Goal: Task Accomplishment & Management: Manage account settings

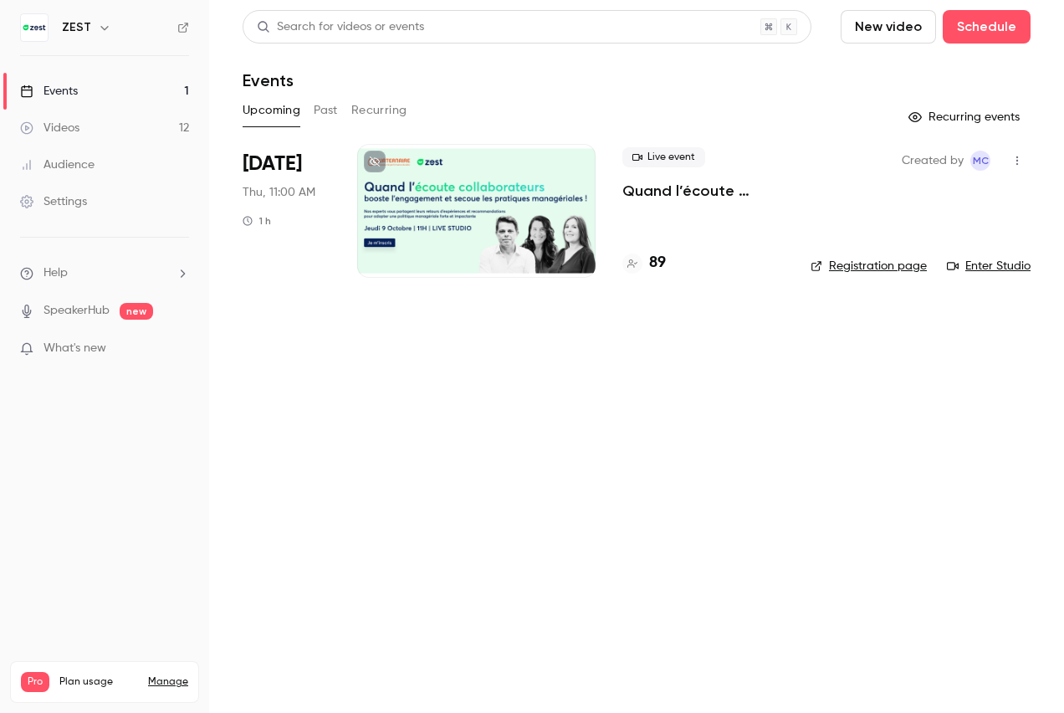
click at [431, 240] on div at bounding box center [476, 211] width 238 height 134
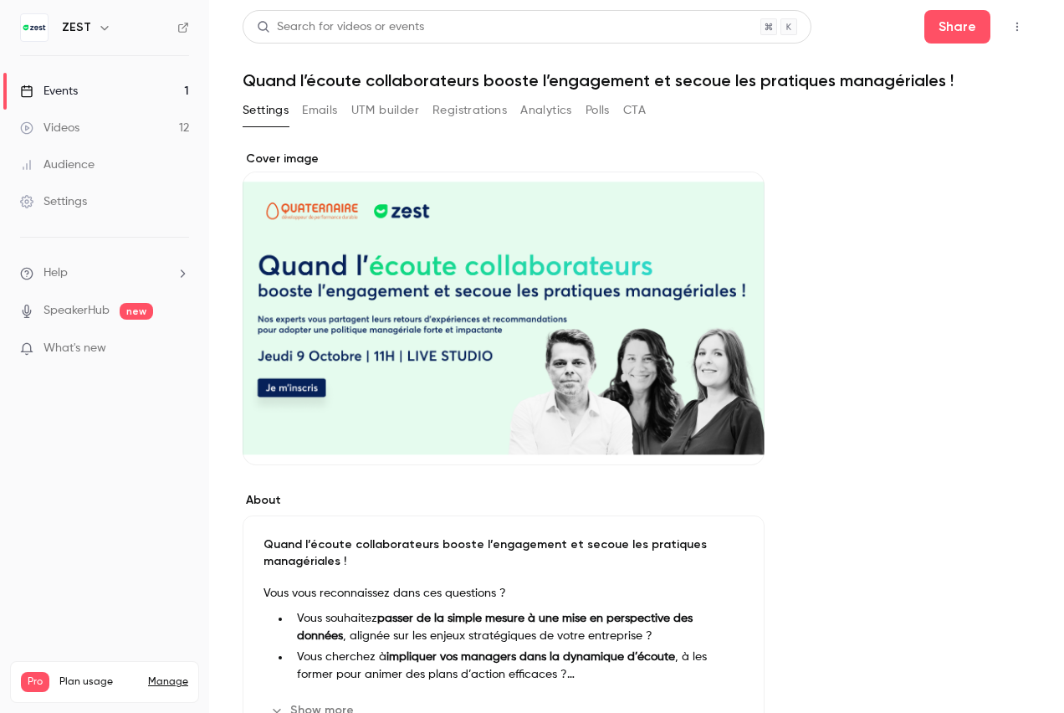
click at [485, 111] on button "Registrations" at bounding box center [469, 110] width 74 height 27
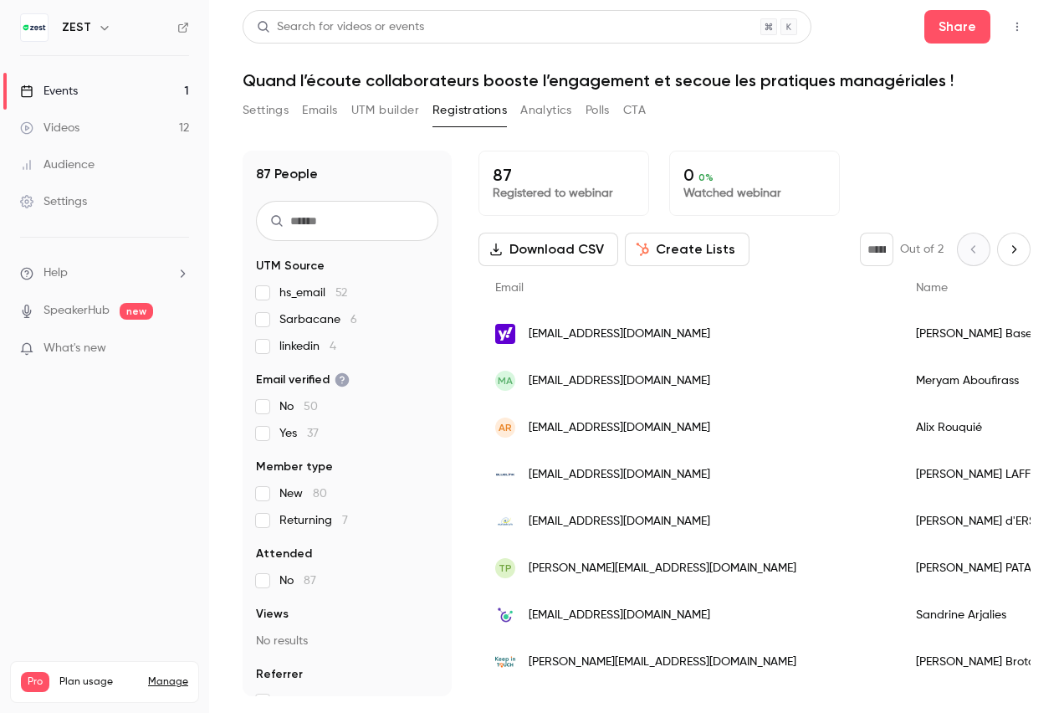
click at [564, 115] on button "Analytics" at bounding box center [546, 110] width 52 height 27
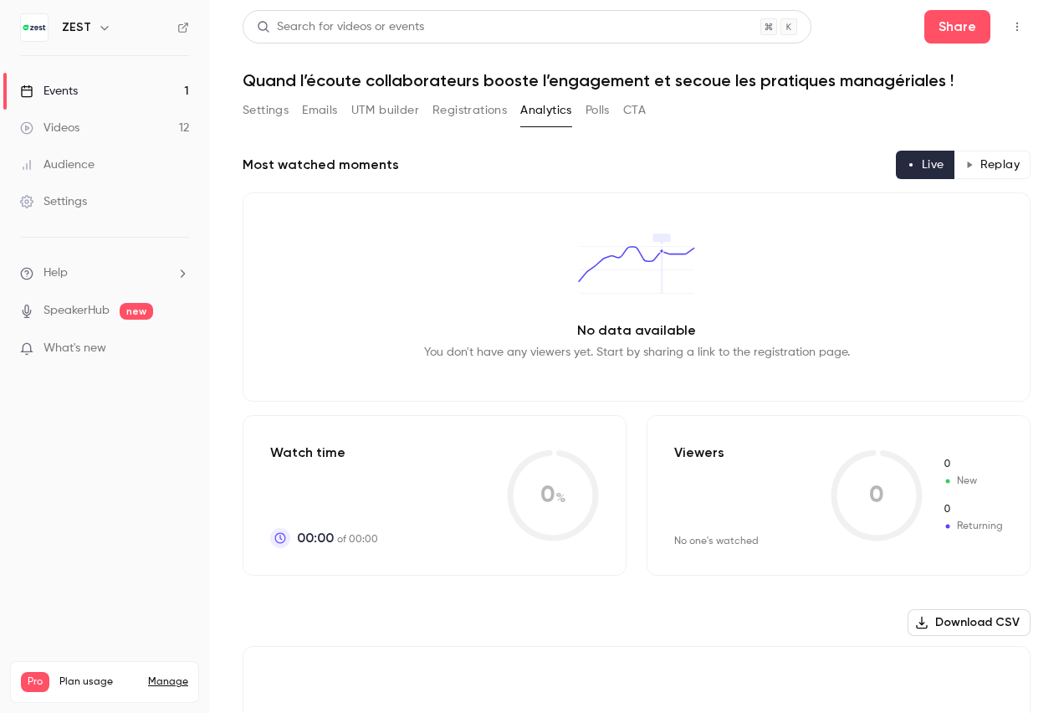
click at [602, 108] on button "Polls" at bounding box center [597, 110] width 24 height 27
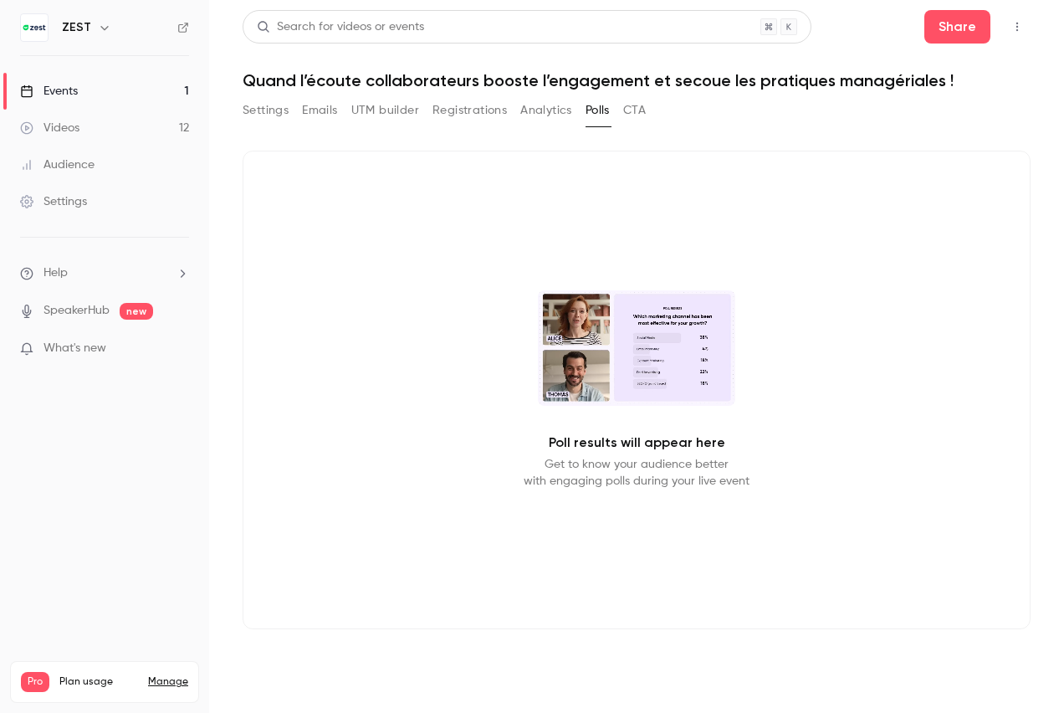
click at [634, 117] on button "CTA" at bounding box center [634, 110] width 23 height 27
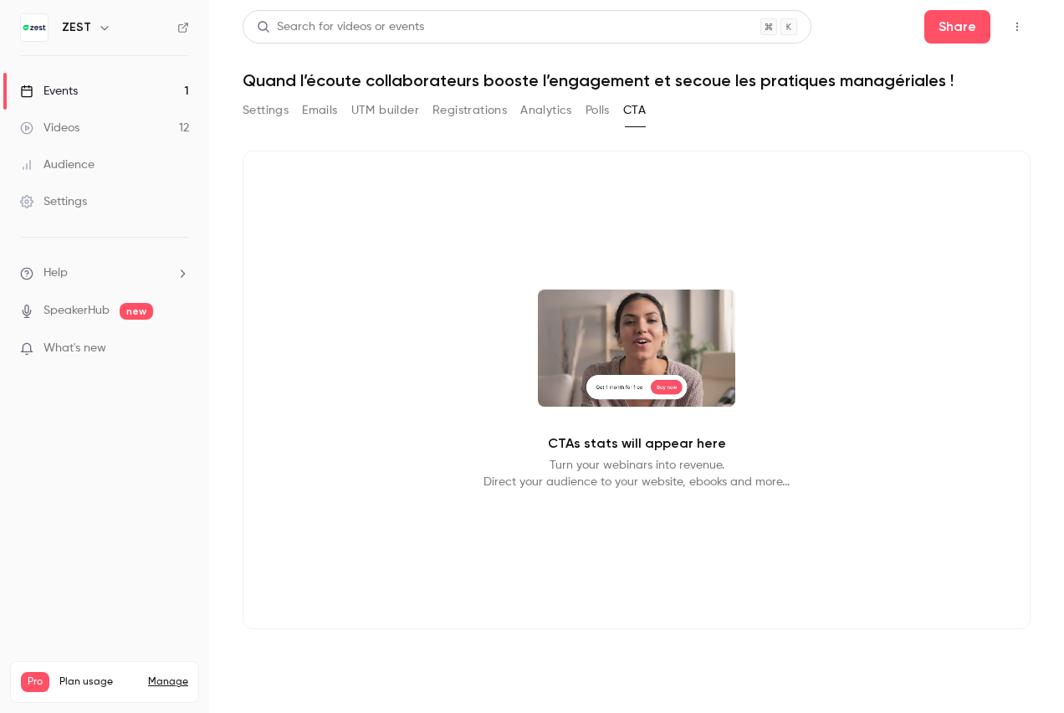
click at [470, 115] on button "Registrations" at bounding box center [469, 110] width 74 height 27
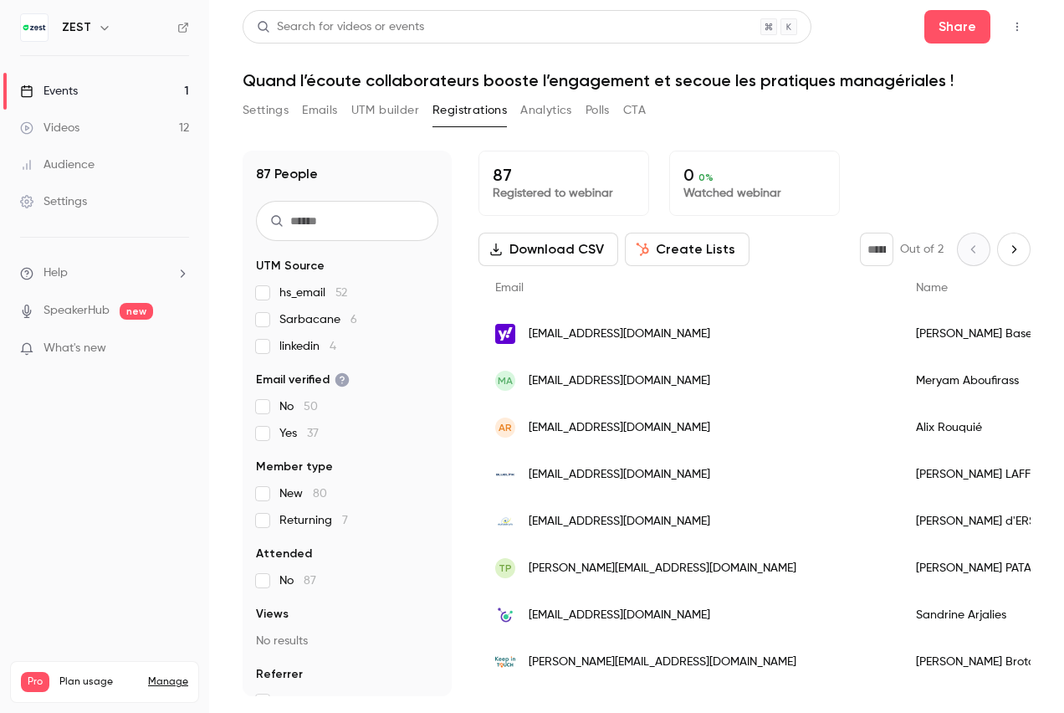
click at [56, 196] on div "Settings" at bounding box center [53, 201] width 67 height 17
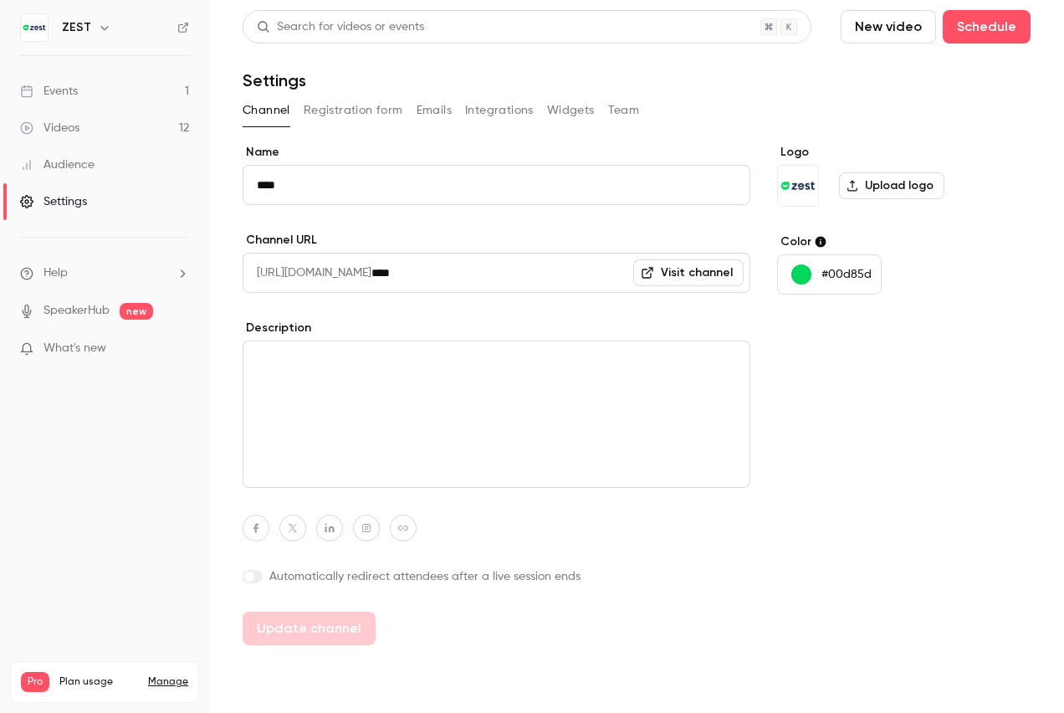
click at [371, 111] on button "Registration form" at bounding box center [354, 110] width 100 height 27
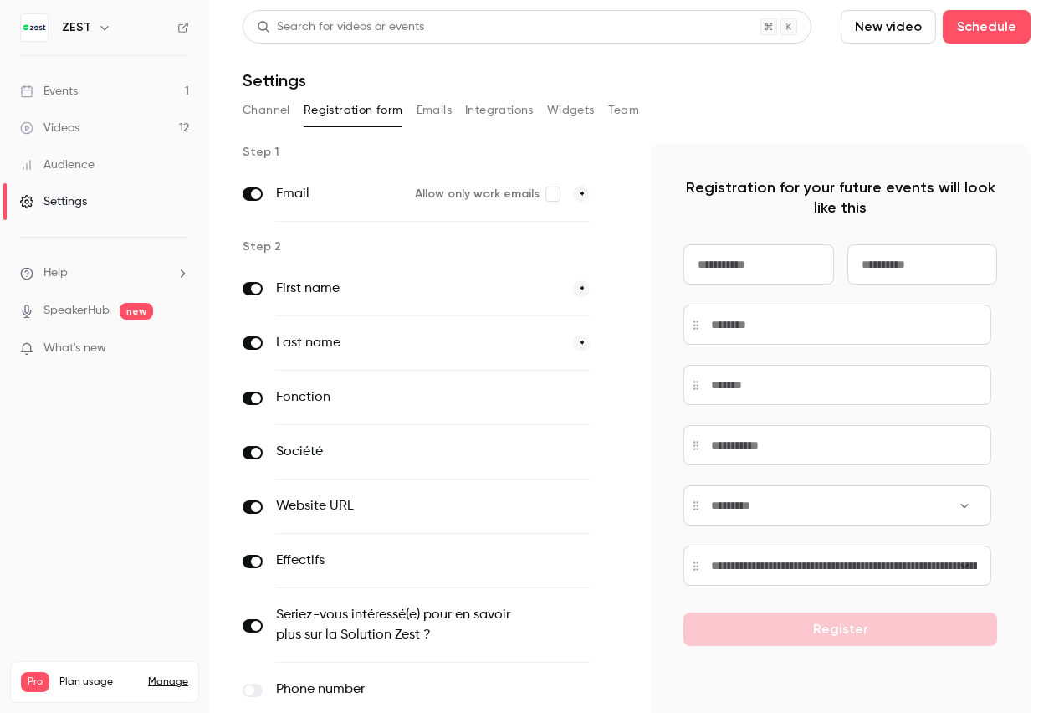
click at [76, 97] on div "Events" at bounding box center [49, 91] width 58 height 17
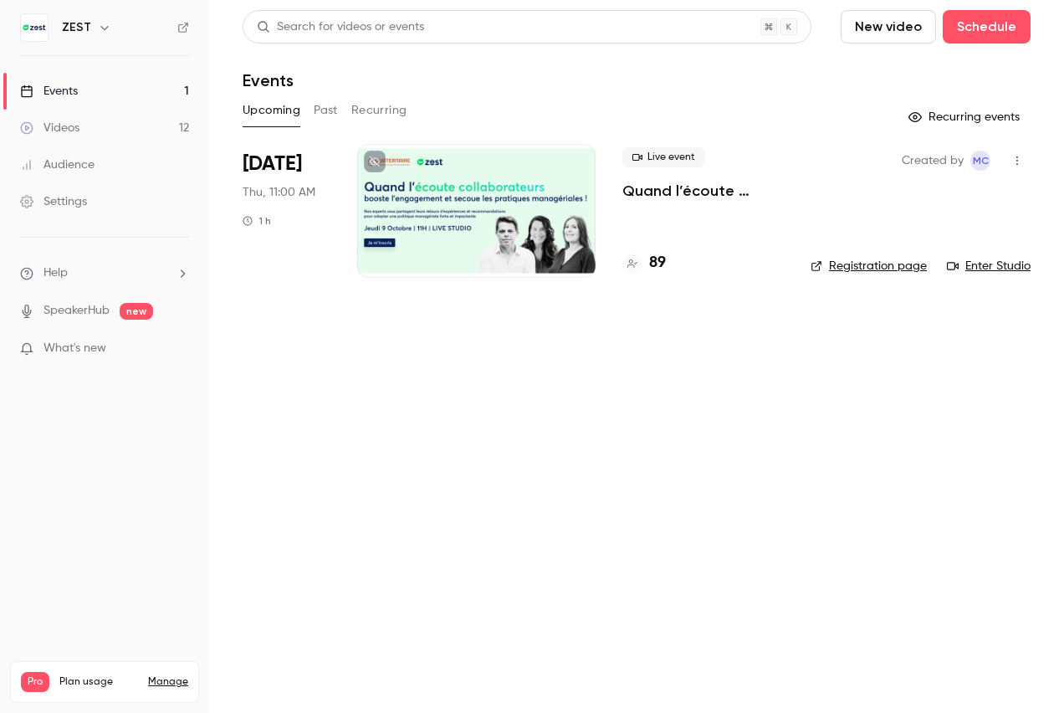
click at [649, 263] on h4 "89" at bounding box center [657, 263] width 17 height 23
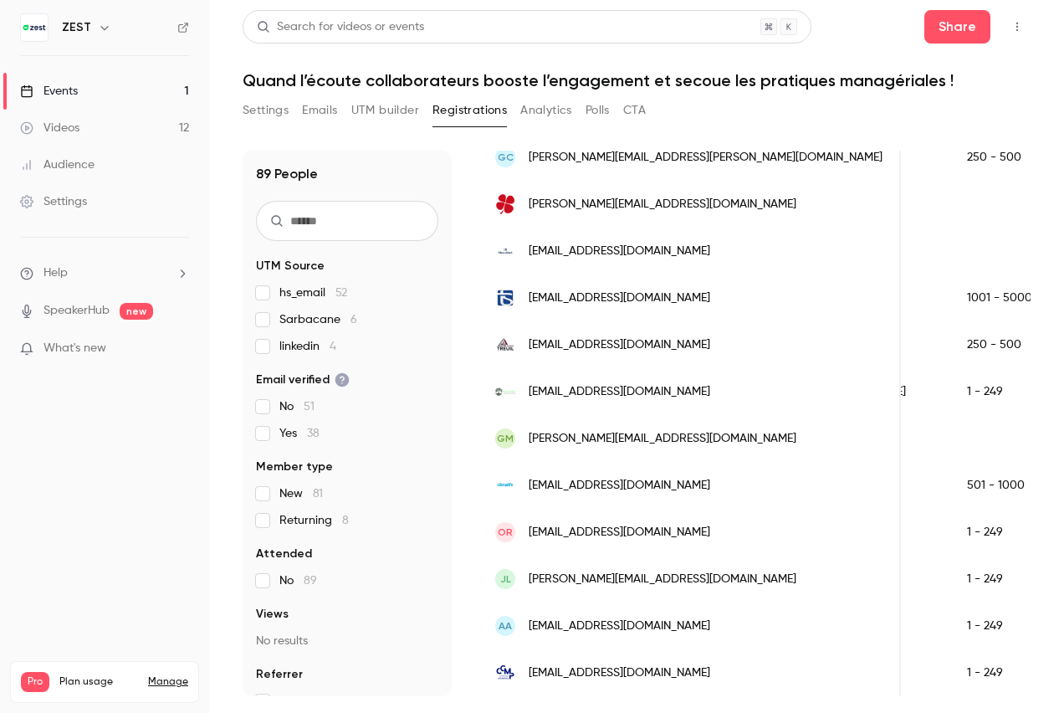
scroll to position [0, 1374]
click at [273, 120] on button "Settings" at bounding box center [266, 110] width 46 height 27
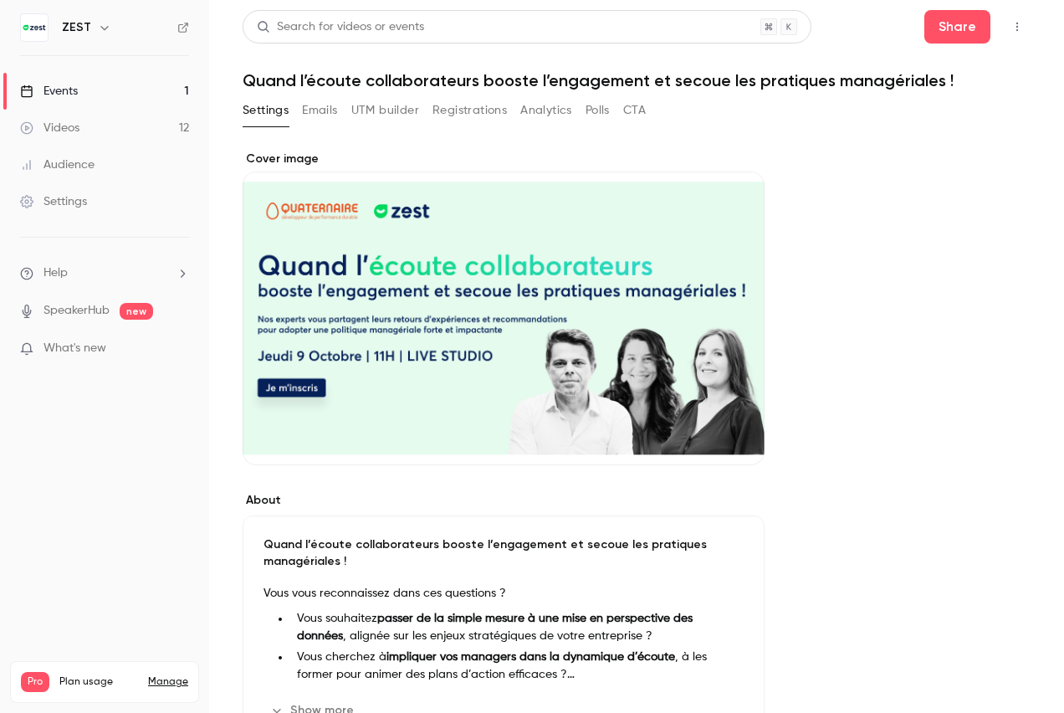
click at [457, 108] on button "Registrations" at bounding box center [469, 110] width 74 height 27
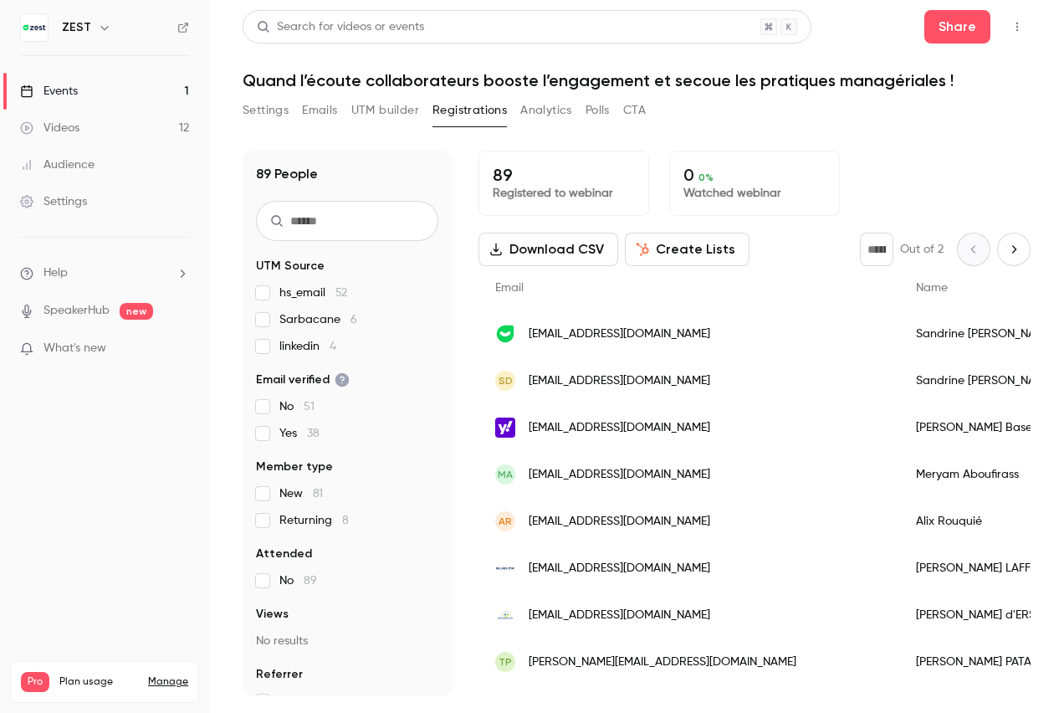
click at [572, 242] on button "Download CSV" at bounding box center [548, 249] width 140 height 33
click at [556, 113] on button "Analytics" at bounding box center [546, 110] width 52 height 27
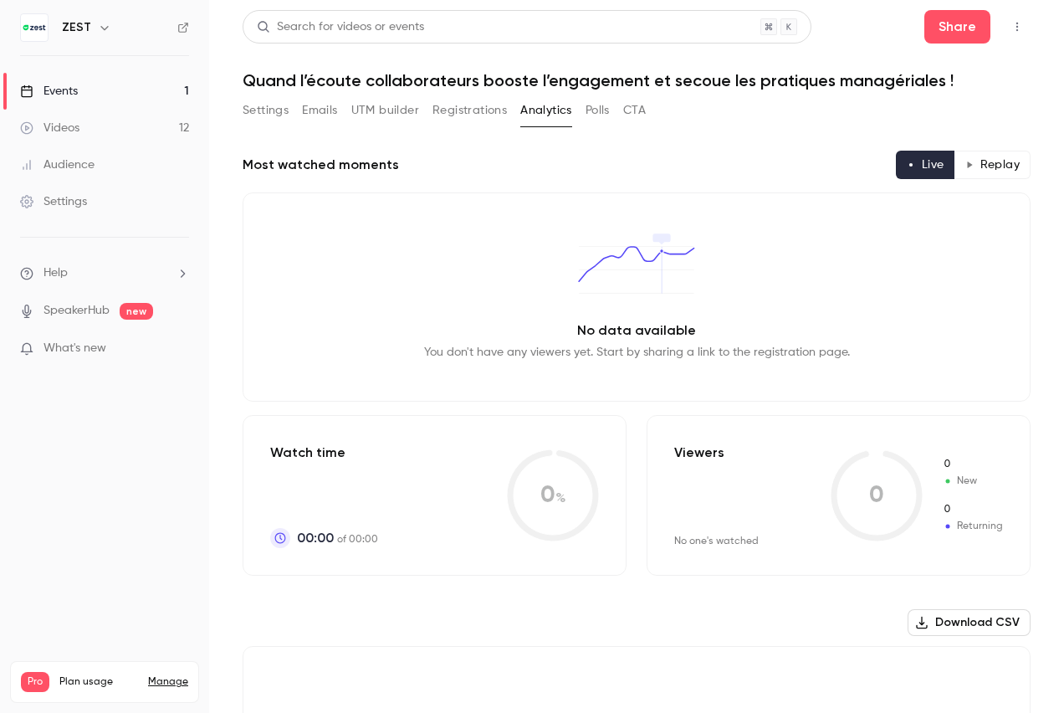
click at [491, 118] on button "Registrations" at bounding box center [469, 110] width 74 height 27
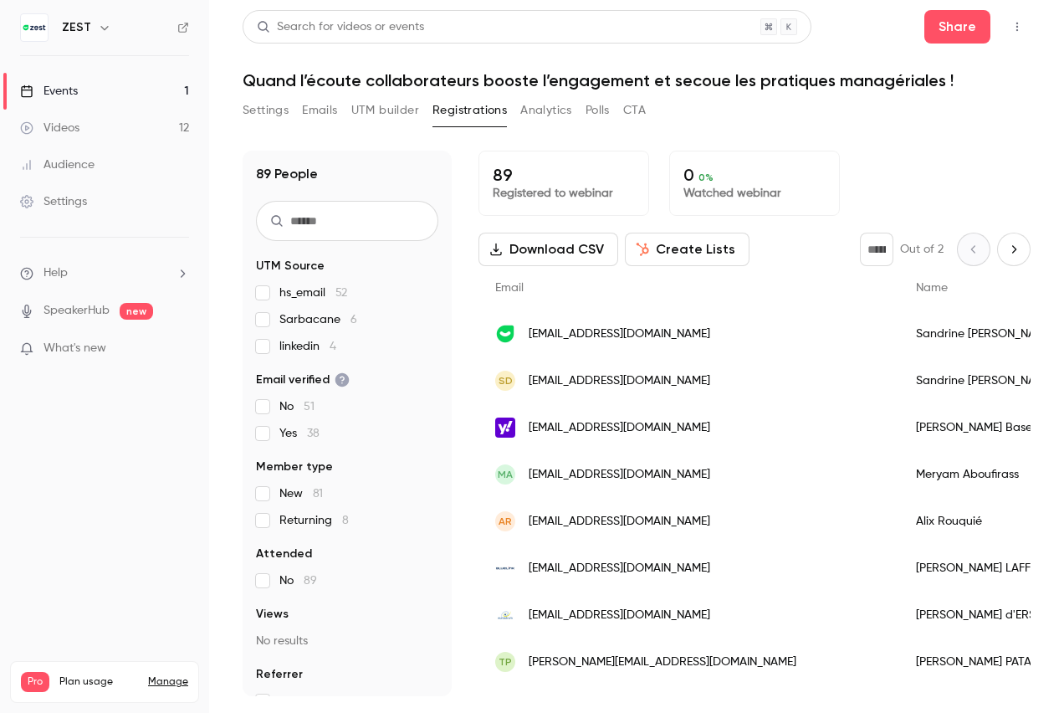
click at [66, 210] on link "Settings" at bounding box center [104, 201] width 209 height 37
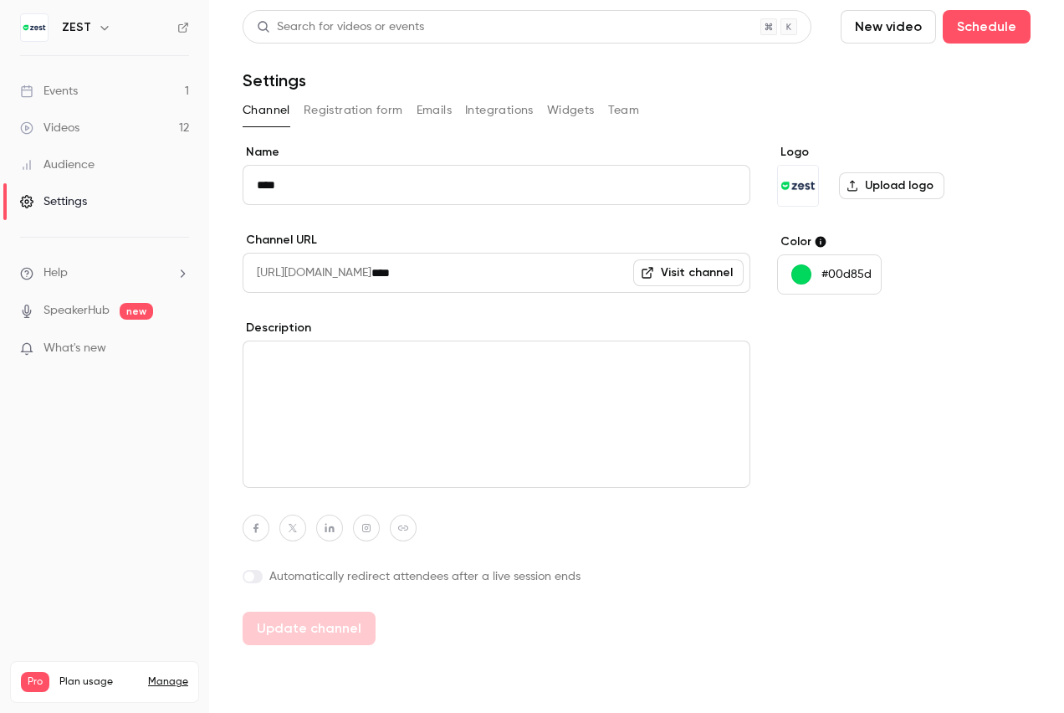
click at [371, 112] on button "Registration form" at bounding box center [354, 110] width 100 height 27
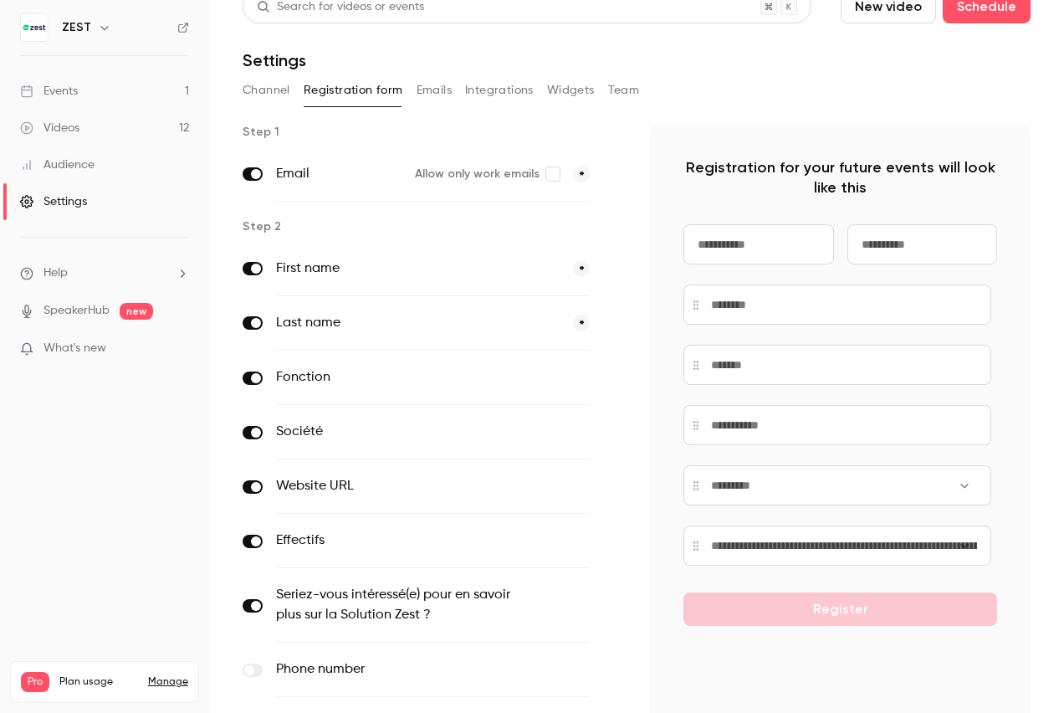
scroll to position [18, 0]
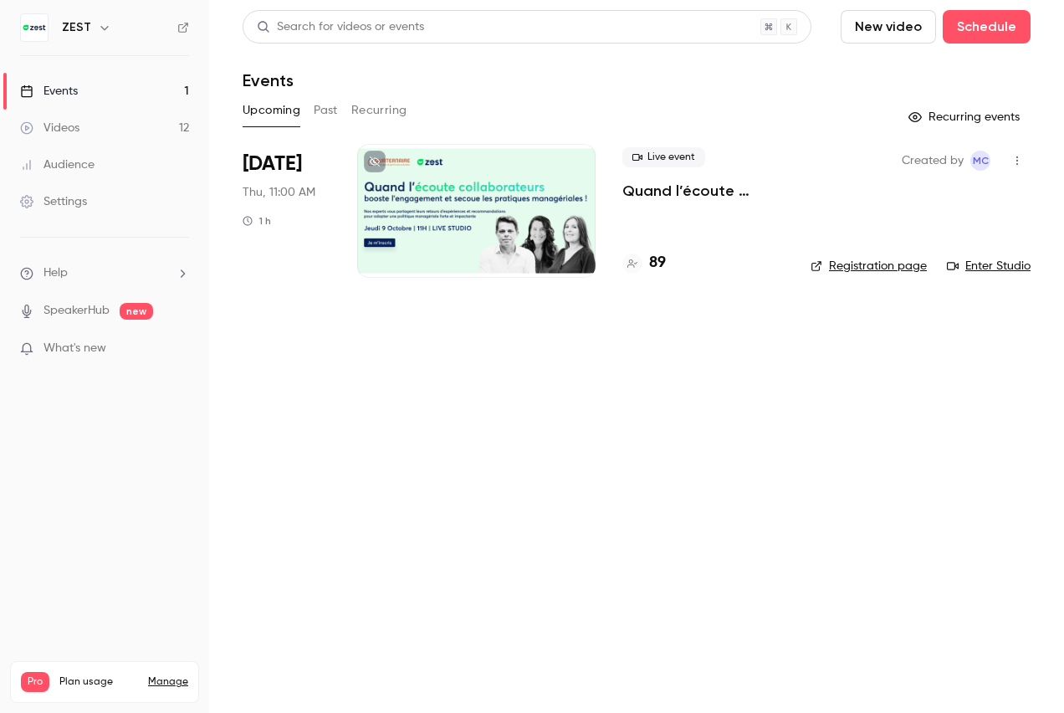
click at [67, 199] on div "Settings" at bounding box center [53, 201] width 67 height 17
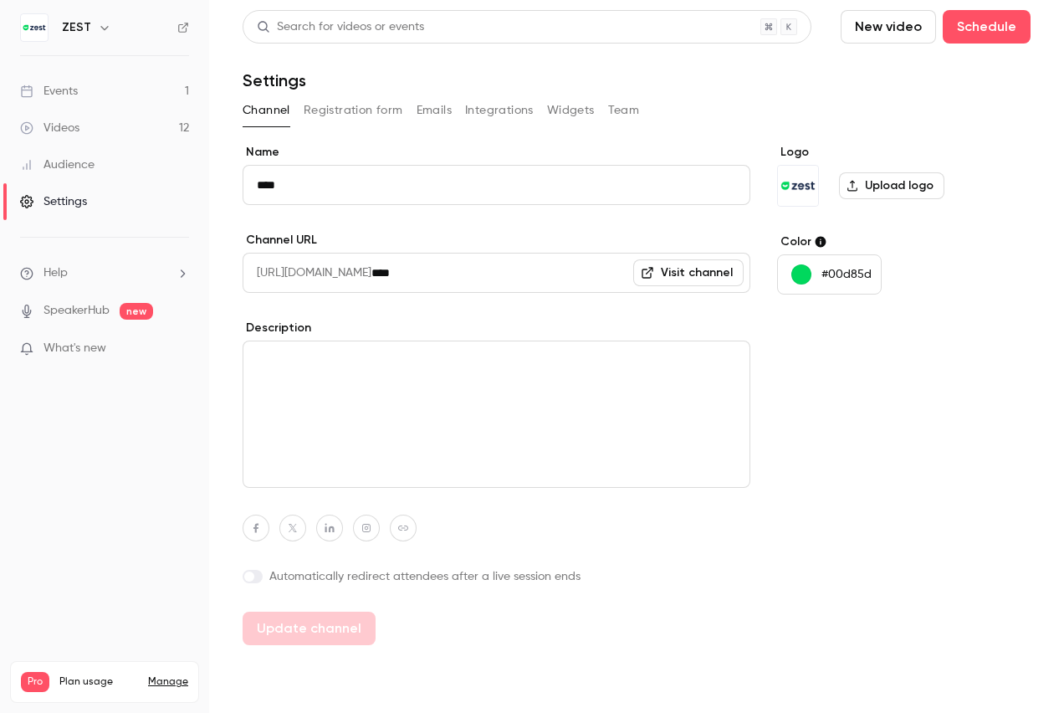
click at [365, 114] on button "Registration form" at bounding box center [354, 110] width 100 height 27
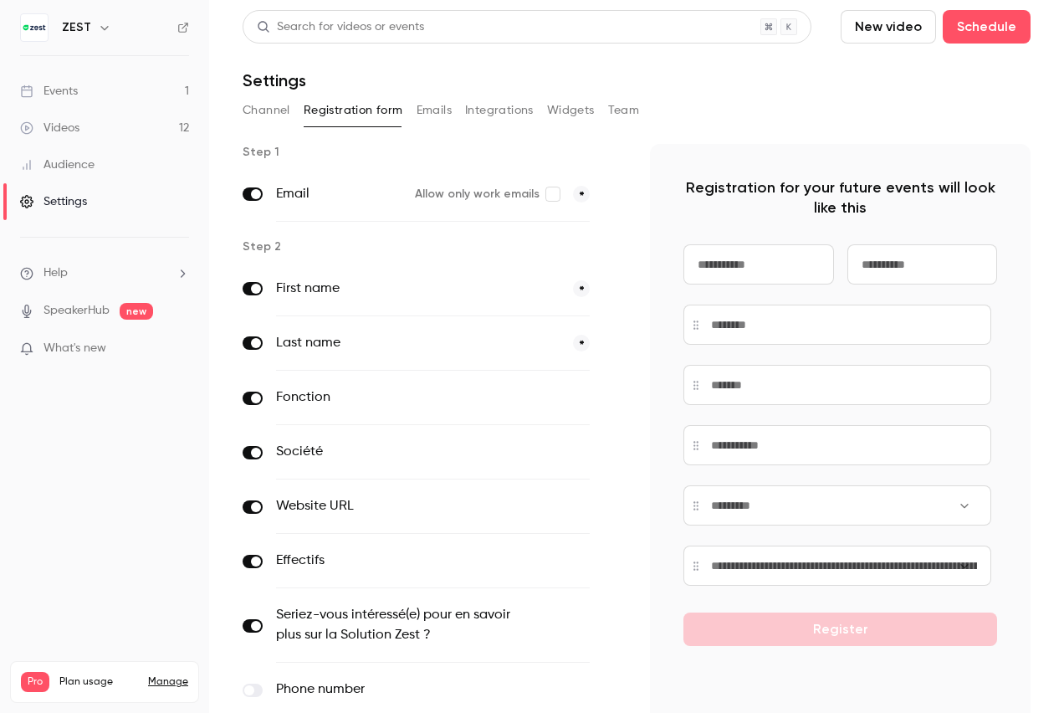
click at [549, 294] on label "First name" at bounding box center [418, 289] width 284 height 20
click at [473, 279] on label "First name" at bounding box center [418, 289] width 284 height 20
click at [498, 109] on button "Integrations" at bounding box center [499, 110] width 69 height 27
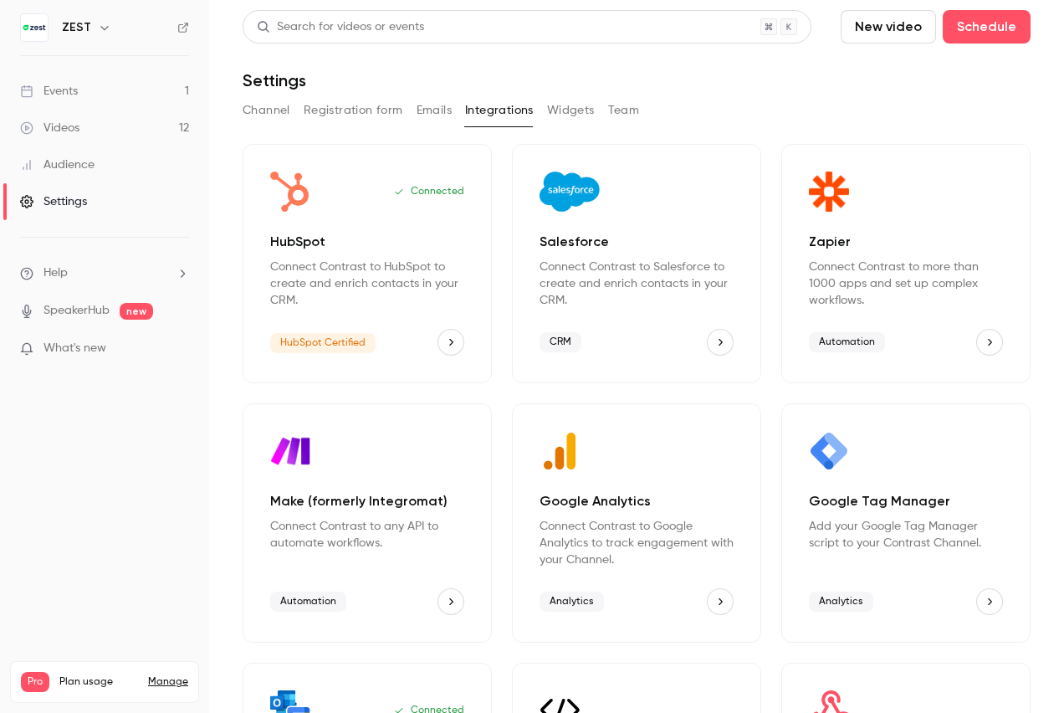
click at [376, 109] on button "Registration form" at bounding box center [354, 110] width 100 height 27
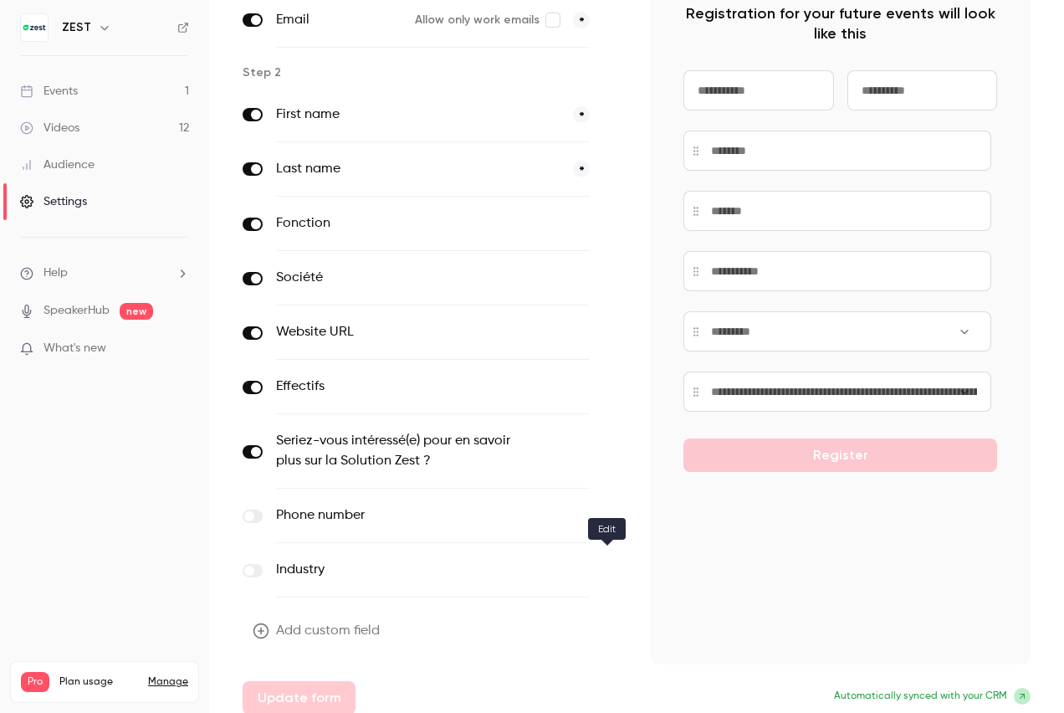
scroll to position [186, 0]
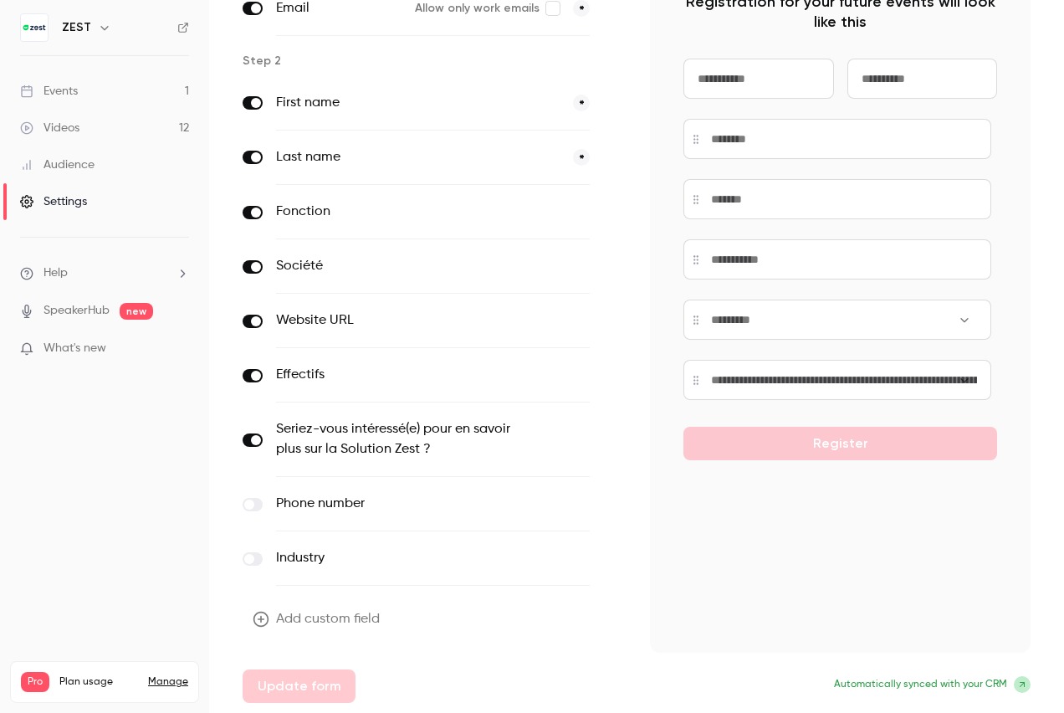
click at [743, 614] on div "Registration for your future events will look like this Register" at bounding box center [840, 305] width 381 height 694
click at [1017, 688] on icon at bounding box center [1022, 684] width 10 height 10
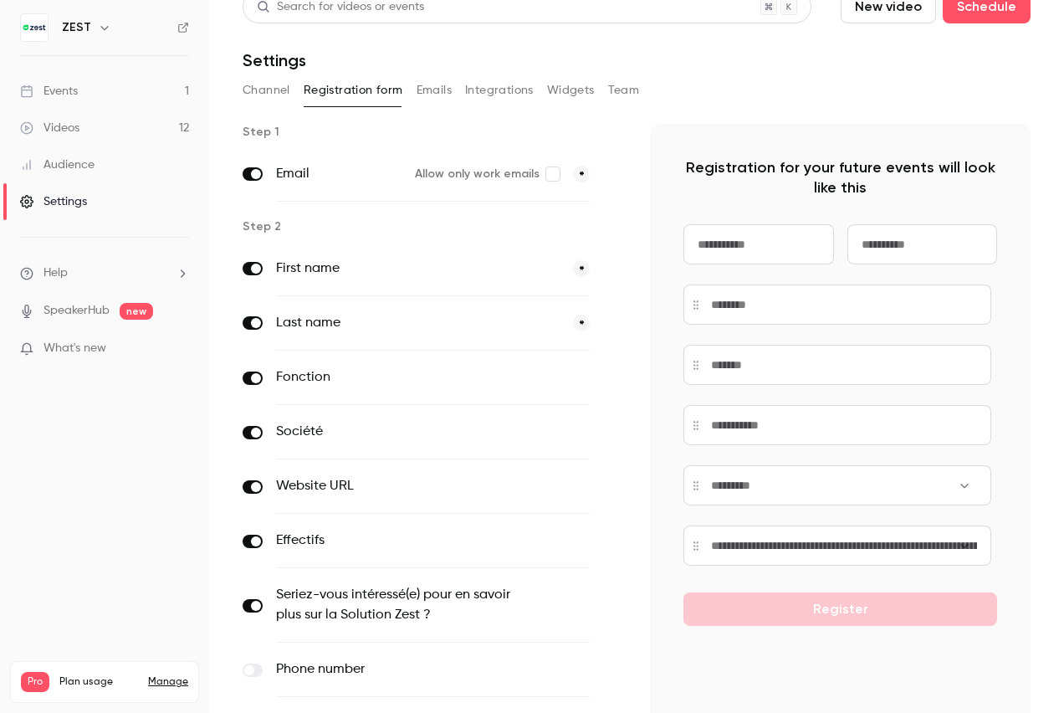
scroll to position [18, 0]
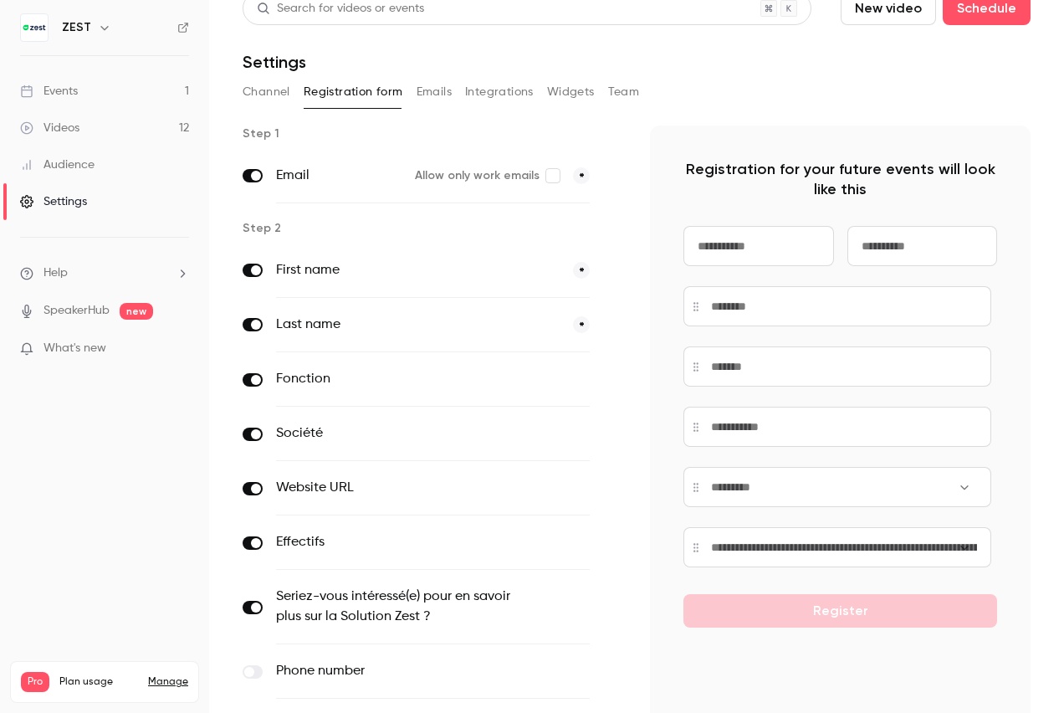
click at [330, 268] on label "First name" at bounding box center [418, 270] width 284 height 20
click at [557, 97] on button "Widgets" at bounding box center [571, 92] width 48 height 27
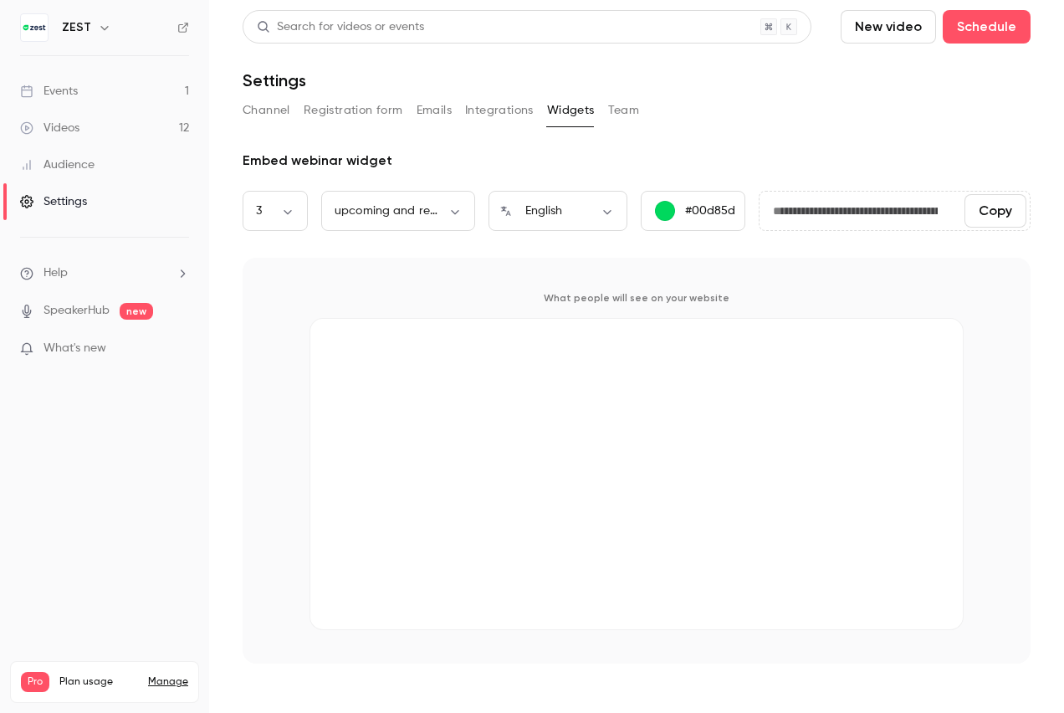
click at [608, 109] on button "Team" at bounding box center [624, 110] width 32 height 27
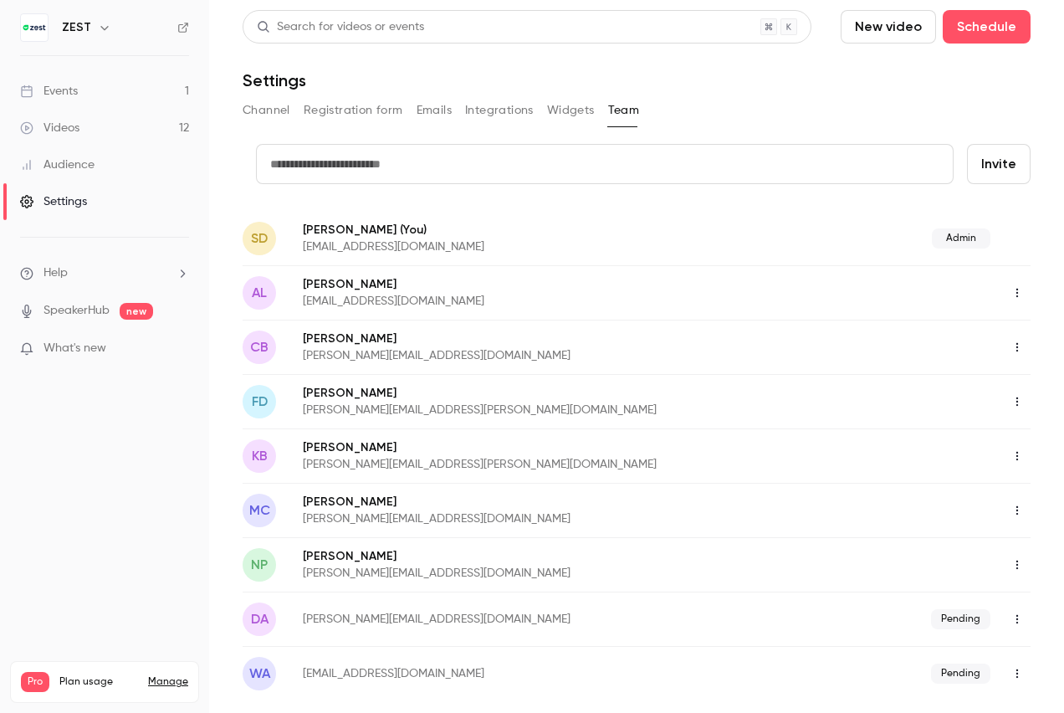
click at [493, 110] on button "Integrations" at bounding box center [499, 110] width 69 height 27
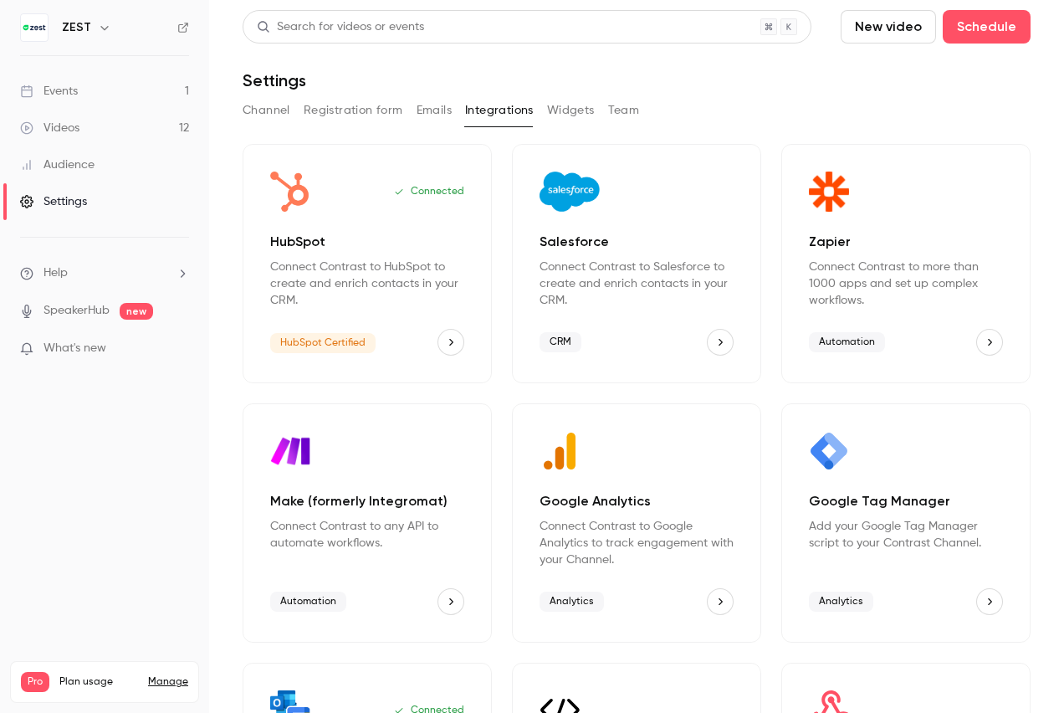
click at [407, 110] on div "Channel Registration form Emails Integrations Widgets Team" at bounding box center [637, 110] width 788 height 27
click at [377, 111] on button "Registration form" at bounding box center [354, 110] width 100 height 27
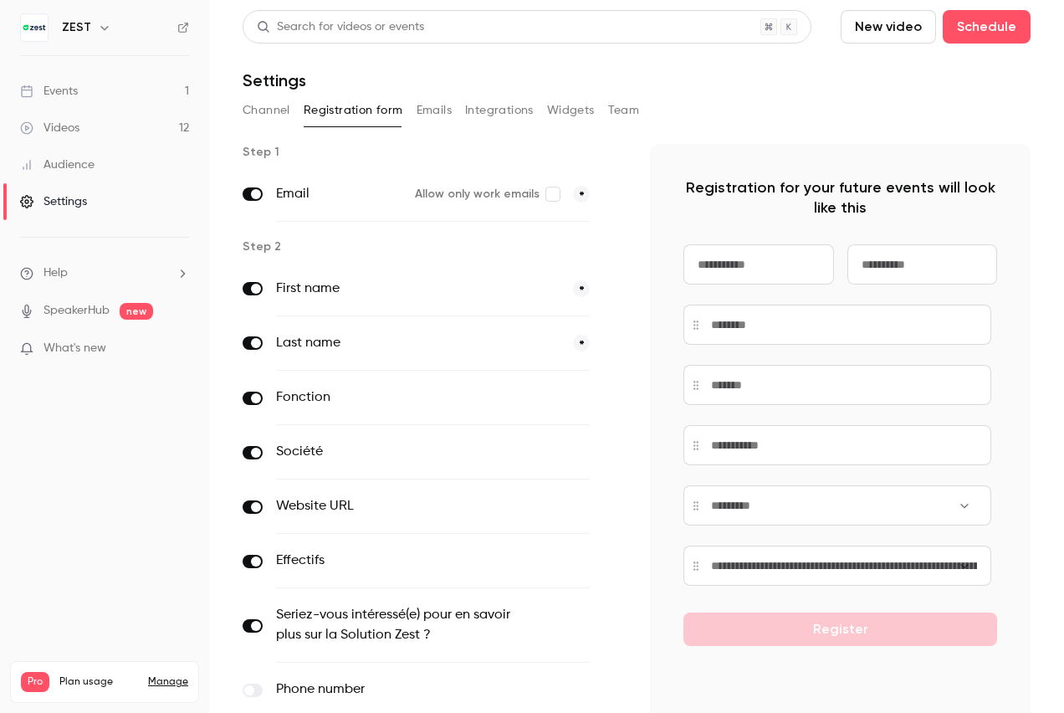
click at [287, 110] on button "Channel" at bounding box center [267, 110] width 48 height 27
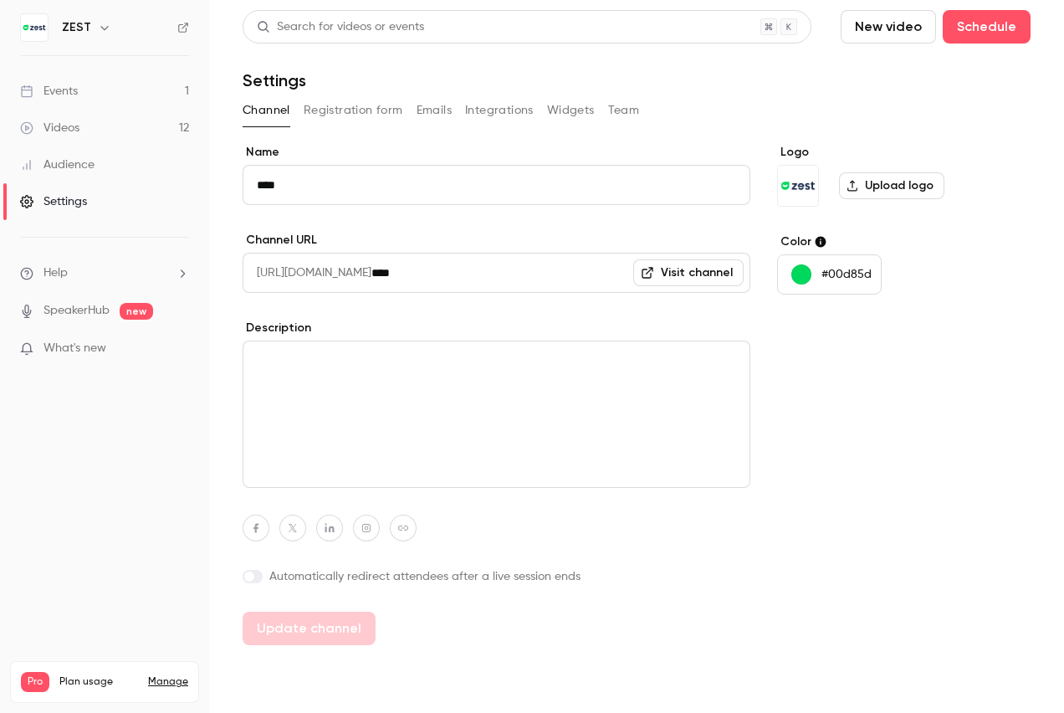
click at [373, 115] on button "Registration form" at bounding box center [354, 110] width 100 height 27
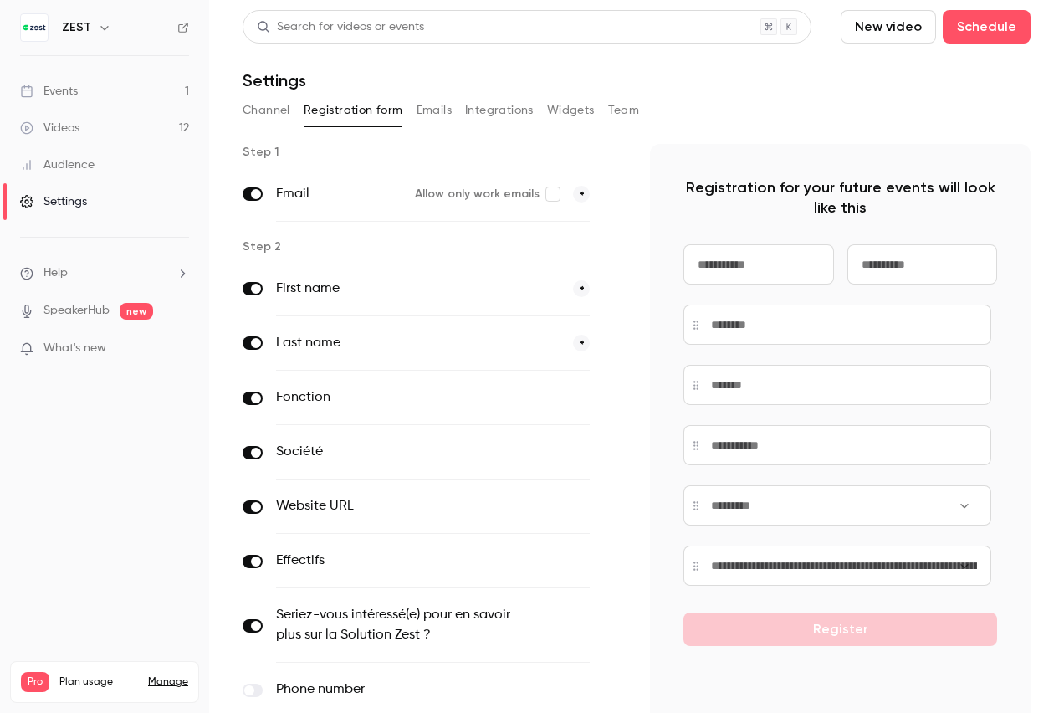
click at [308, 292] on label "First name" at bounding box center [418, 289] width 284 height 20
click at [528, 293] on label "First name" at bounding box center [418, 289] width 284 height 20
click at [314, 294] on label "First name" at bounding box center [418, 289] width 284 height 20
click at [70, 196] on div "Settings" at bounding box center [53, 201] width 67 height 17
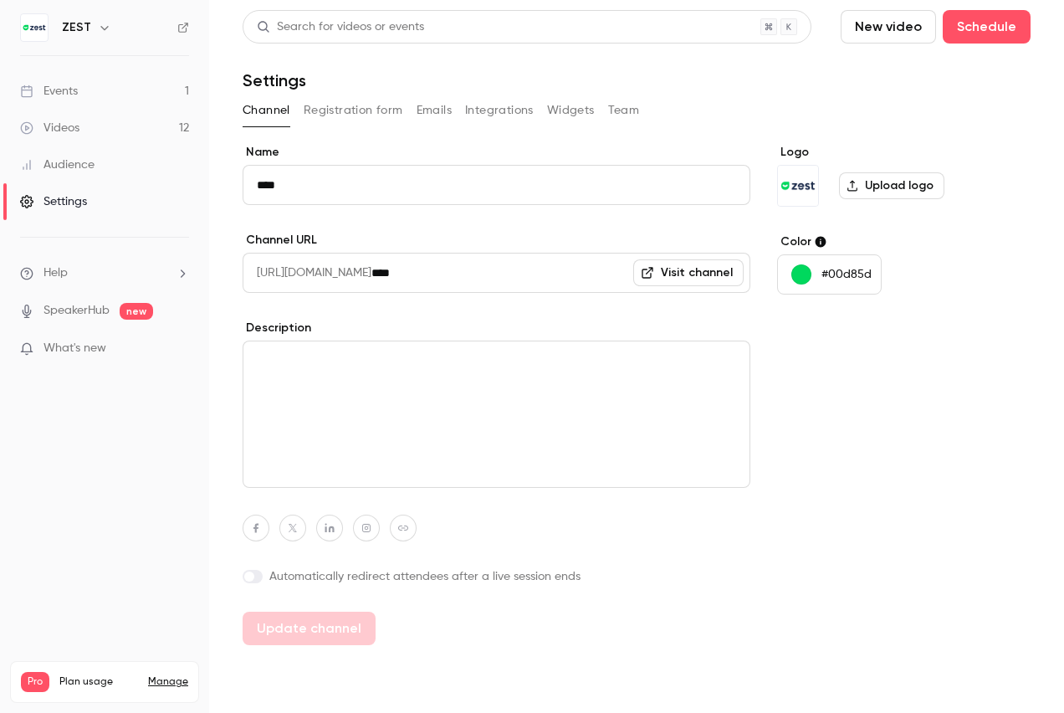
click at [334, 106] on button "Registration form" at bounding box center [354, 110] width 100 height 27
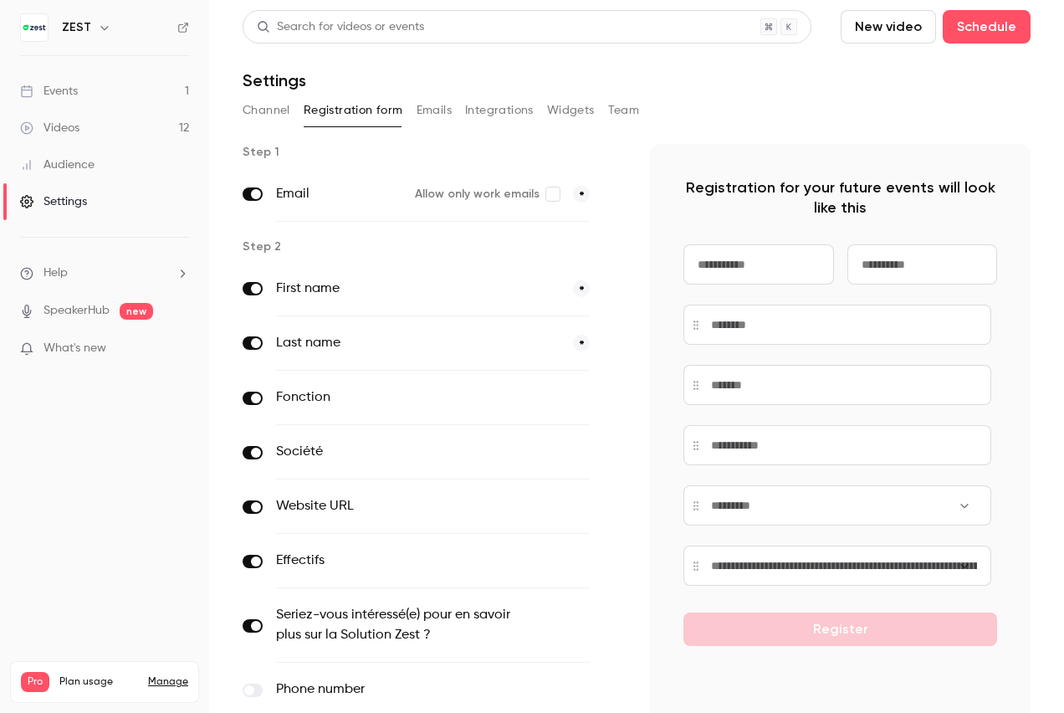
click at [754, 187] on p "Registration for your future events will look like this" at bounding box center [840, 197] width 314 height 40
click at [706, 267] on input at bounding box center [758, 264] width 151 height 40
click at [772, 268] on input at bounding box center [758, 264] width 151 height 40
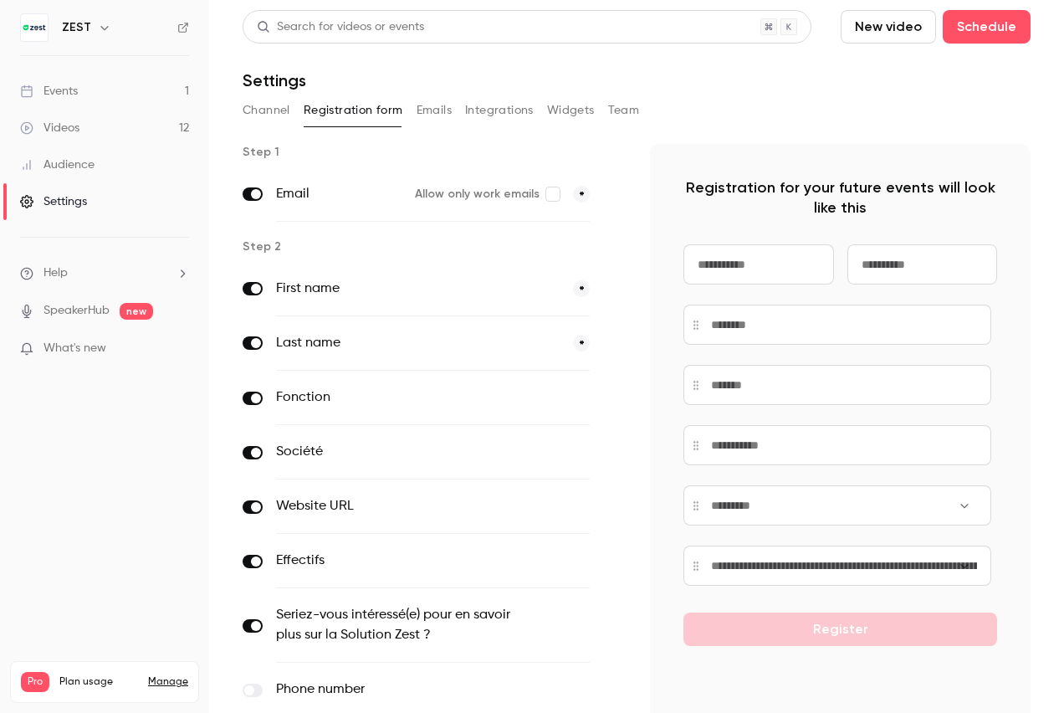
click at [693, 269] on input at bounding box center [758, 264] width 151 height 40
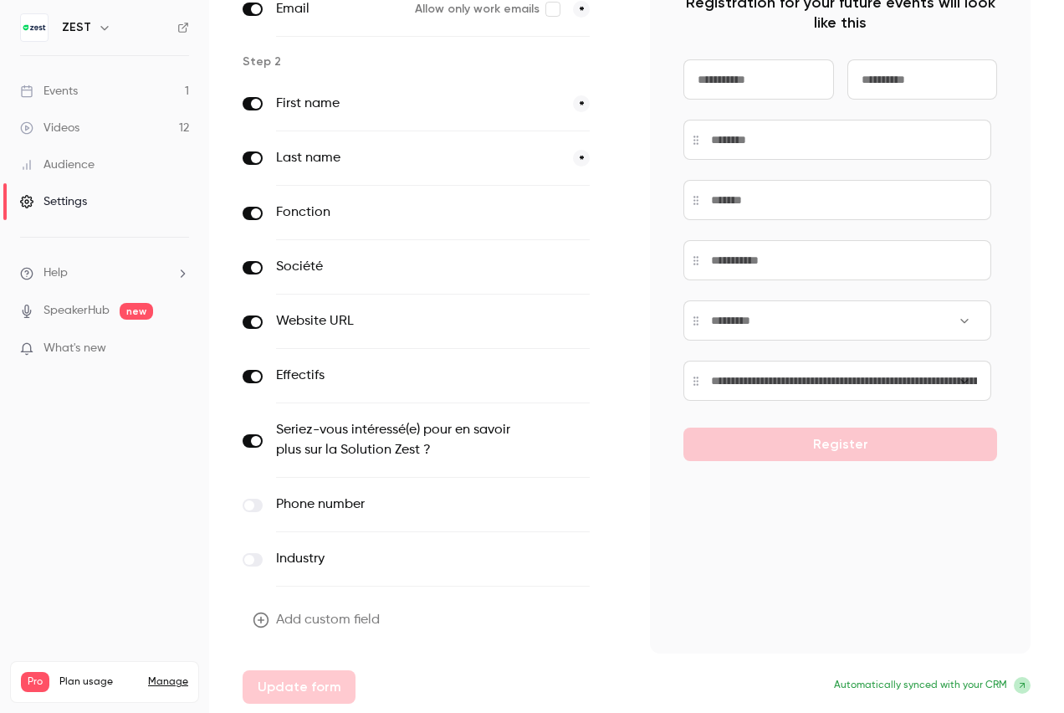
scroll to position [186, 0]
click at [355, 617] on button "Add custom field" at bounding box center [318, 618] width 151 height 33
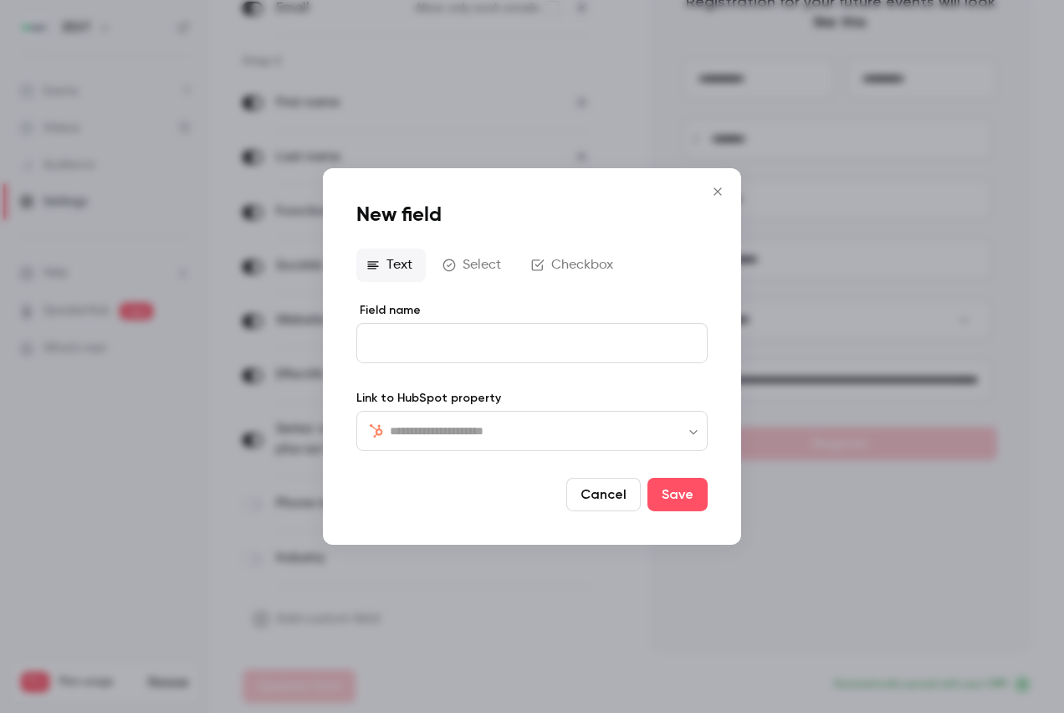
click at [472, 265] on button "Select" at bounding box center [473, 264] width 82 height 33
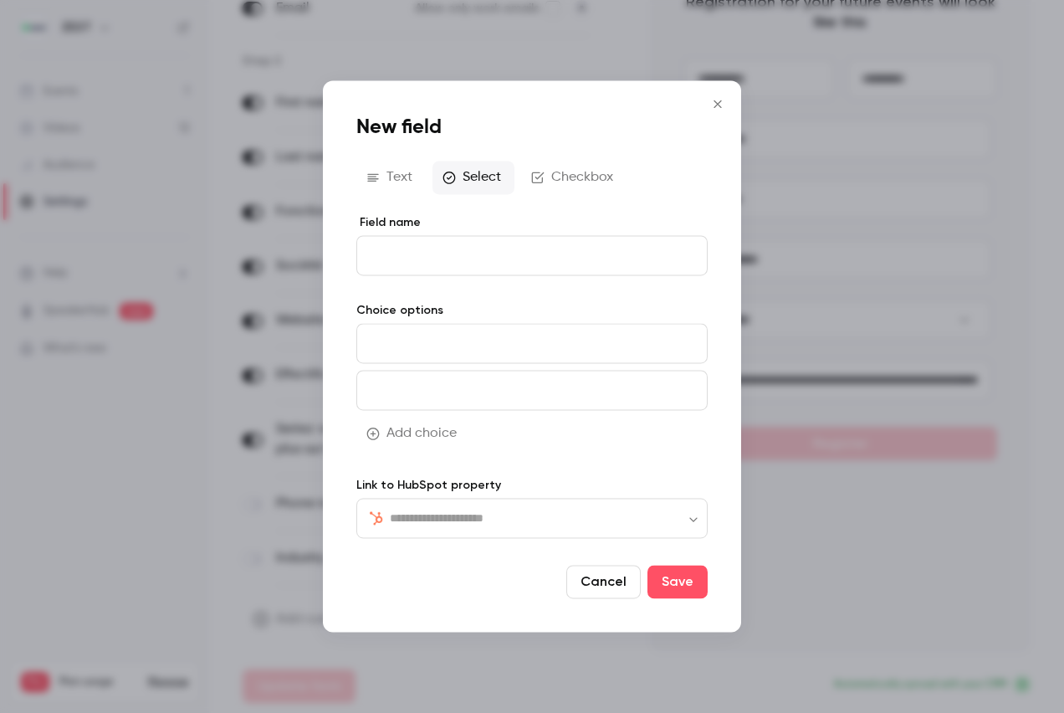
click at [472, 265] on input "Field name" at bounding box center [531, 255] width 351 height 40
click at [599, 581] on button "Cancel" at bounding box center [603, 581] width 74 height 33
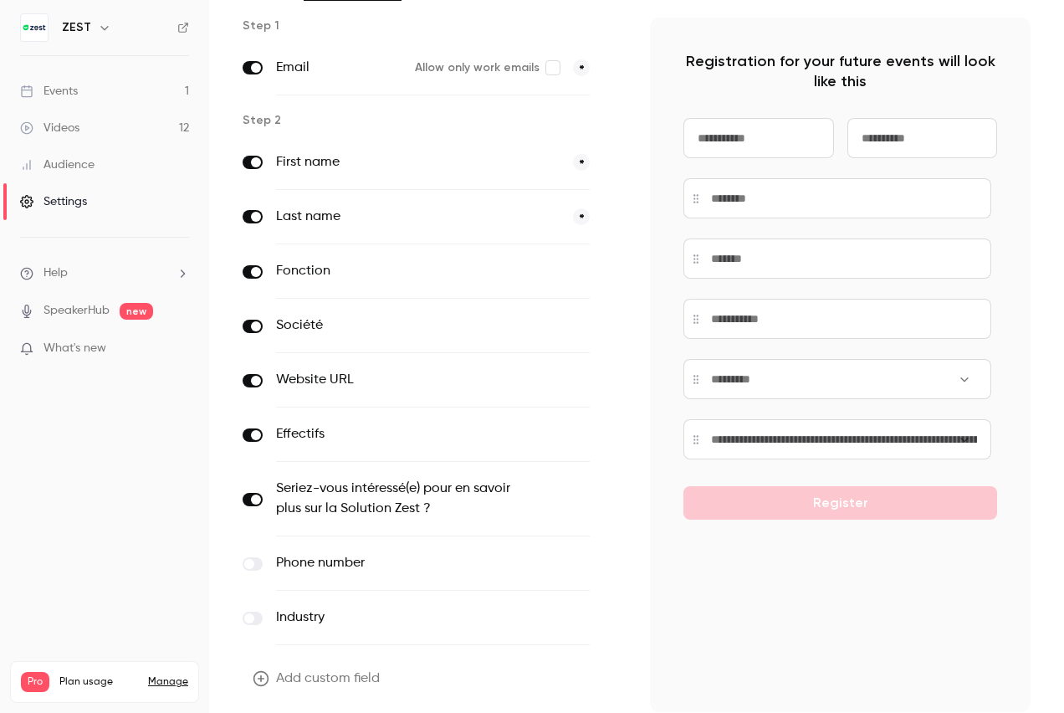
scroll to position [102, 0]
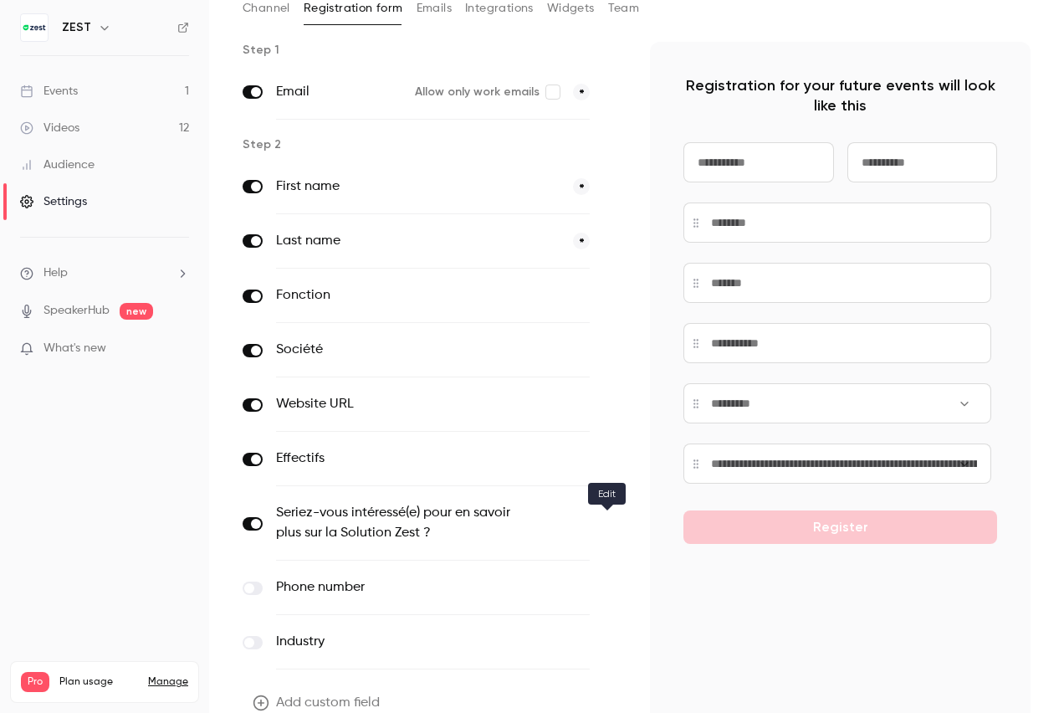
click at [609, 525] on icon "button" at bounding box center [613, 524] width 10 height 10
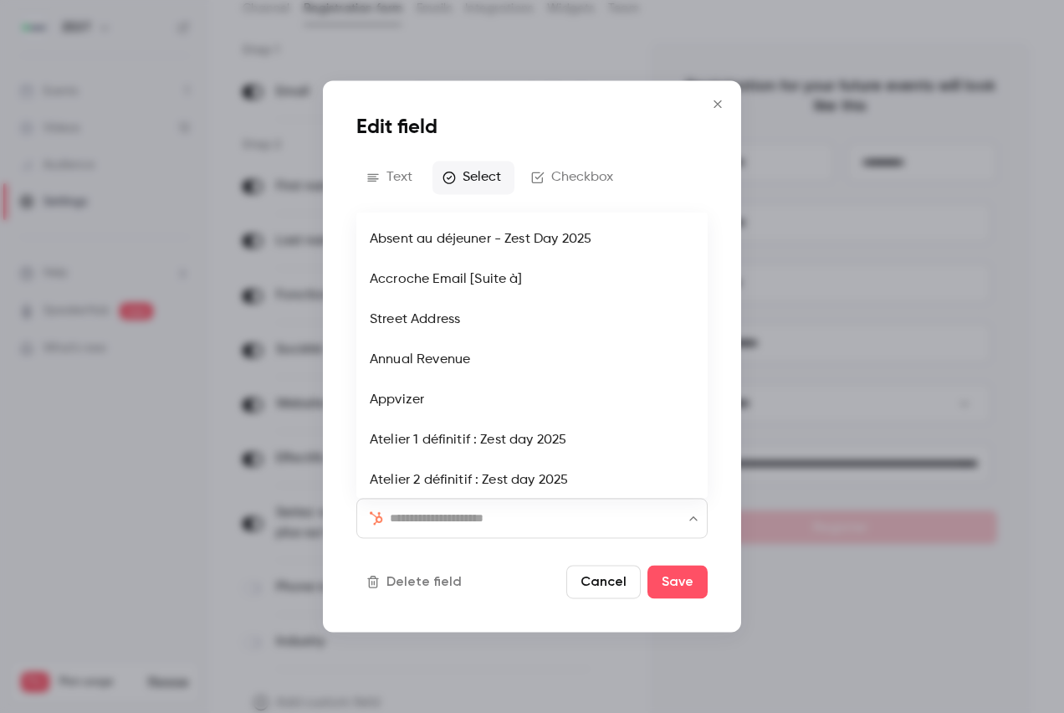
scroll to position [0, 0]
click at [534, 523] on input "text" at bounding box center [542, 518] width 304 height 20
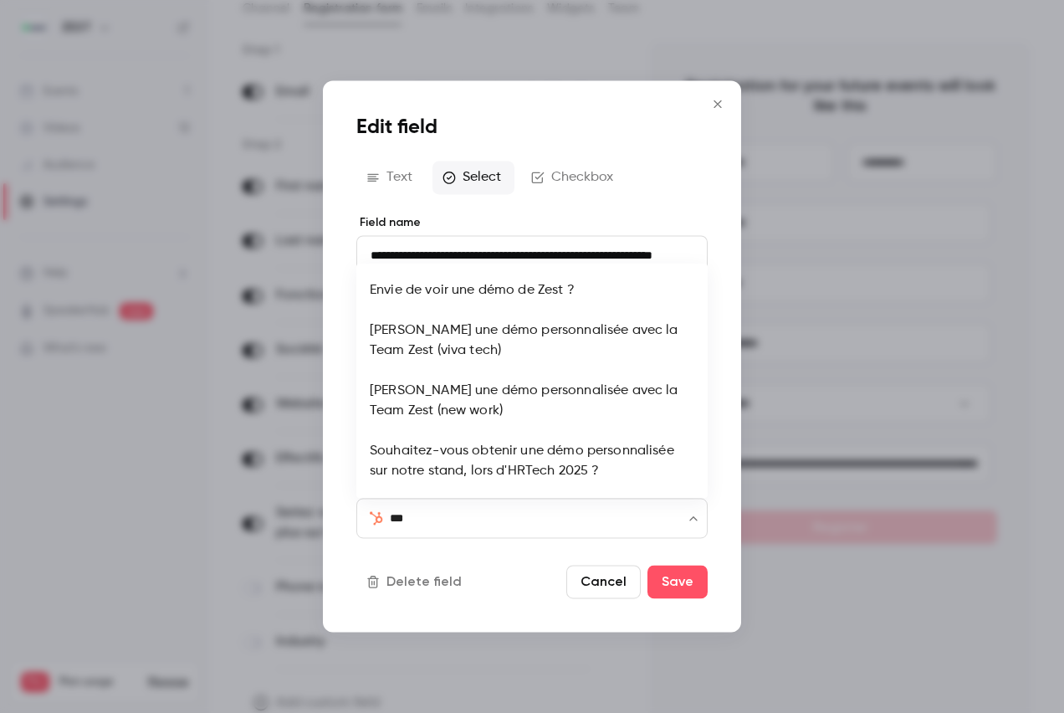
type input "****"
click at [534, 304] on li "Envie de voir une démo de Zest ?" at bounding box center [531, 290] width 351 height 40
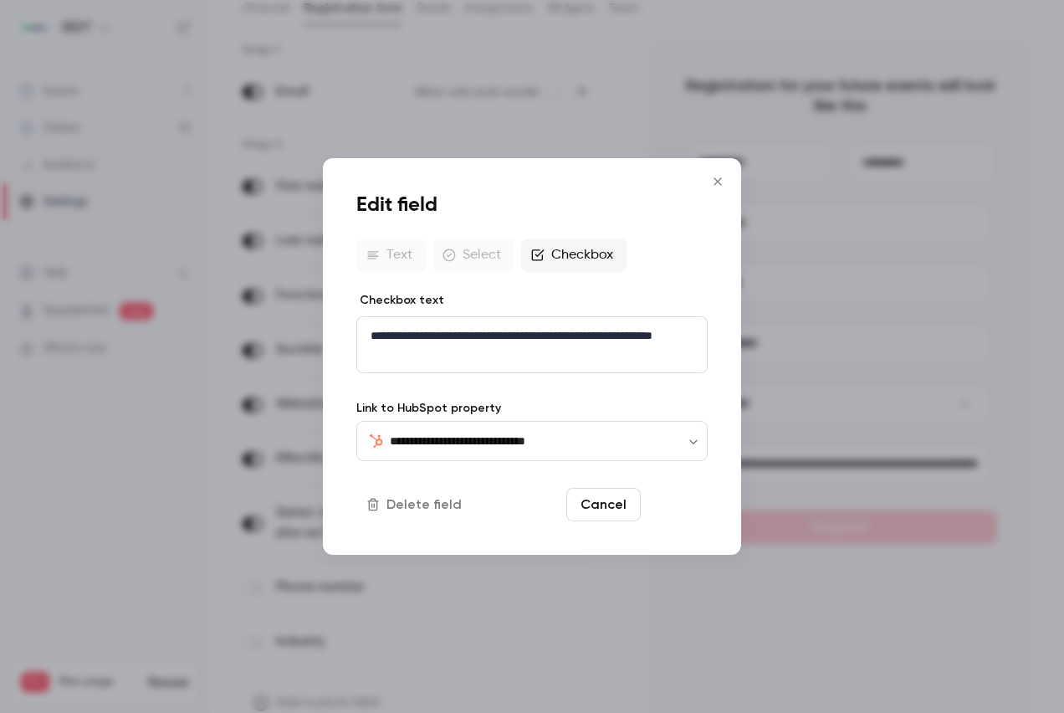
click at [683, 509] on button "Save" at bounding box center [677, 504] width 60 height 33
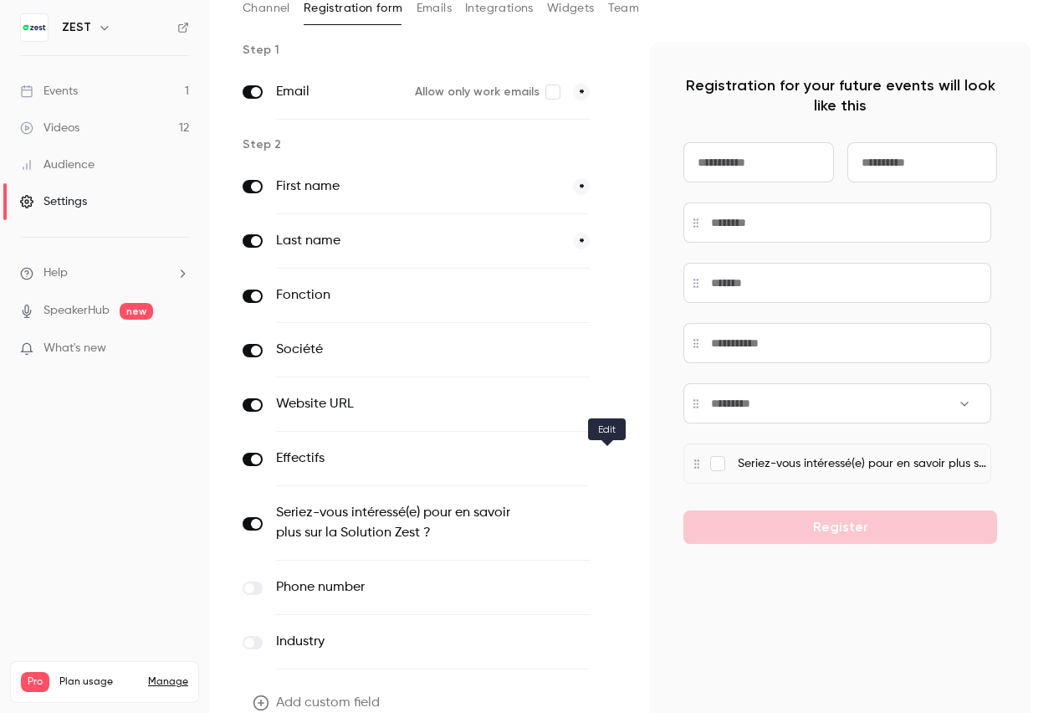
click at [608, 457] on icon "button" at bounding box center [613, 459] width 10 height 10
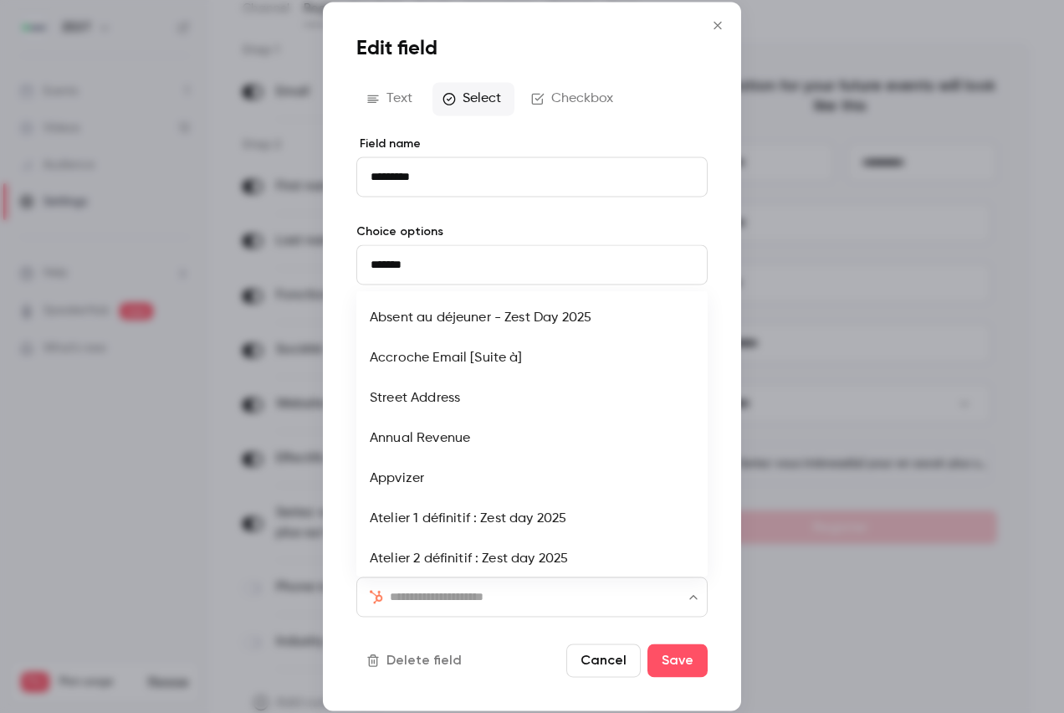
click at [639, 596] on input "text" at bounding box center [542, 596] width 304 height 20
click at [453, 259] on input "*******" at bounding box center [531, 264] width 351 height 40
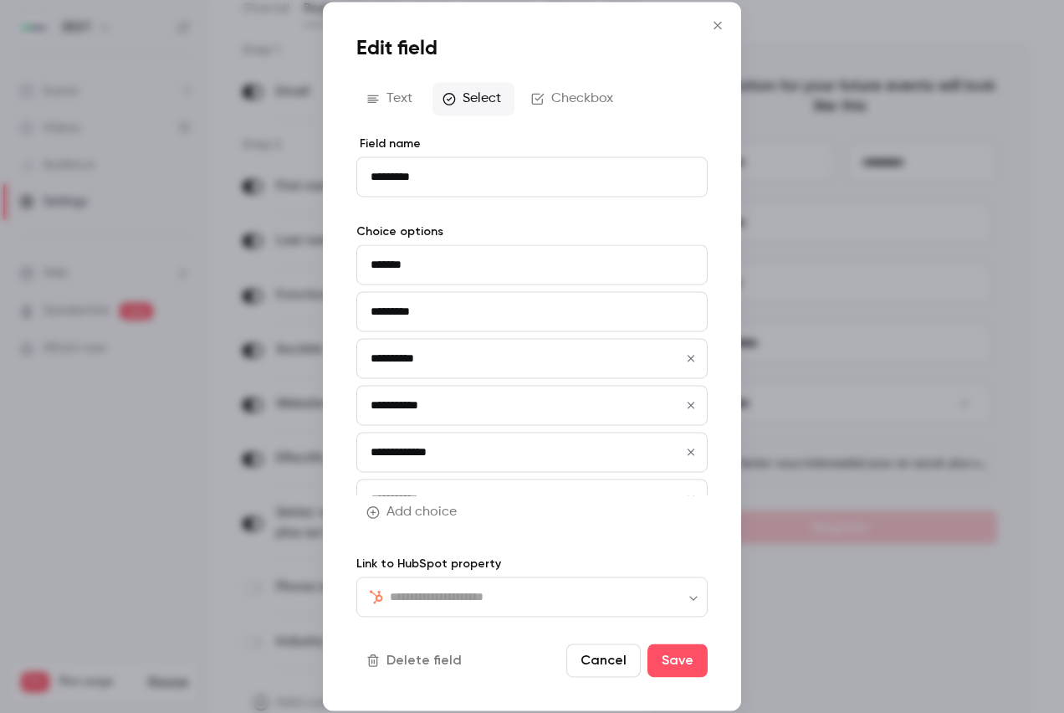
click at [555, 591] on input "text" at bounding box center [542, 596] width 304 height 20
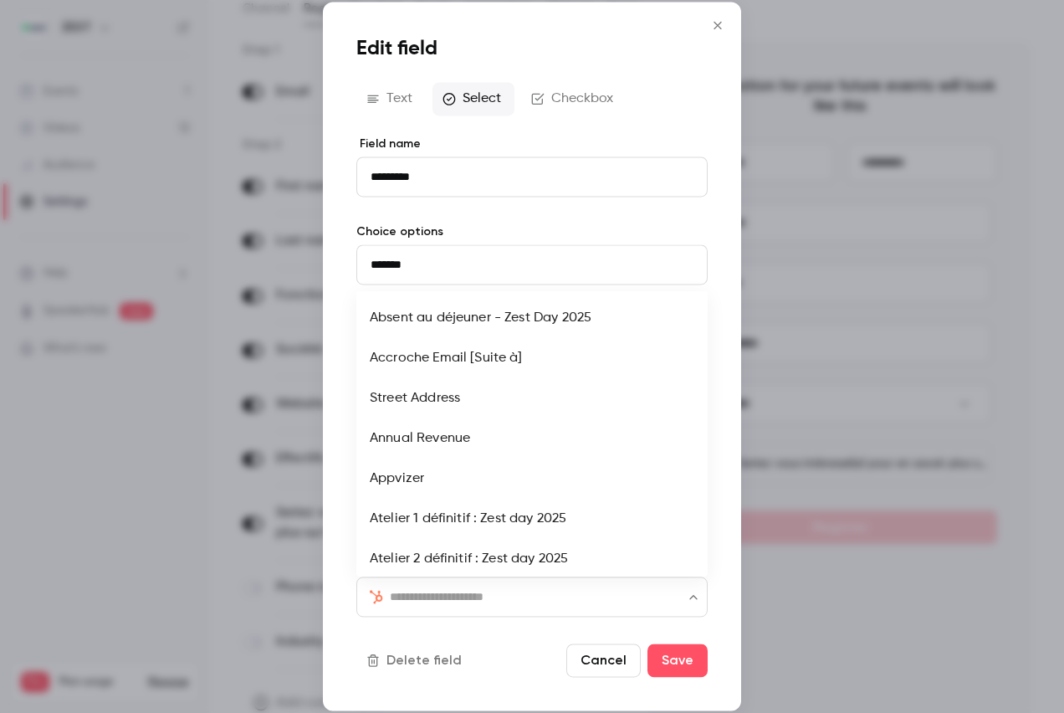
click at [555, 592] on input "text" at bounding box center [542, 596] width 304 height 20
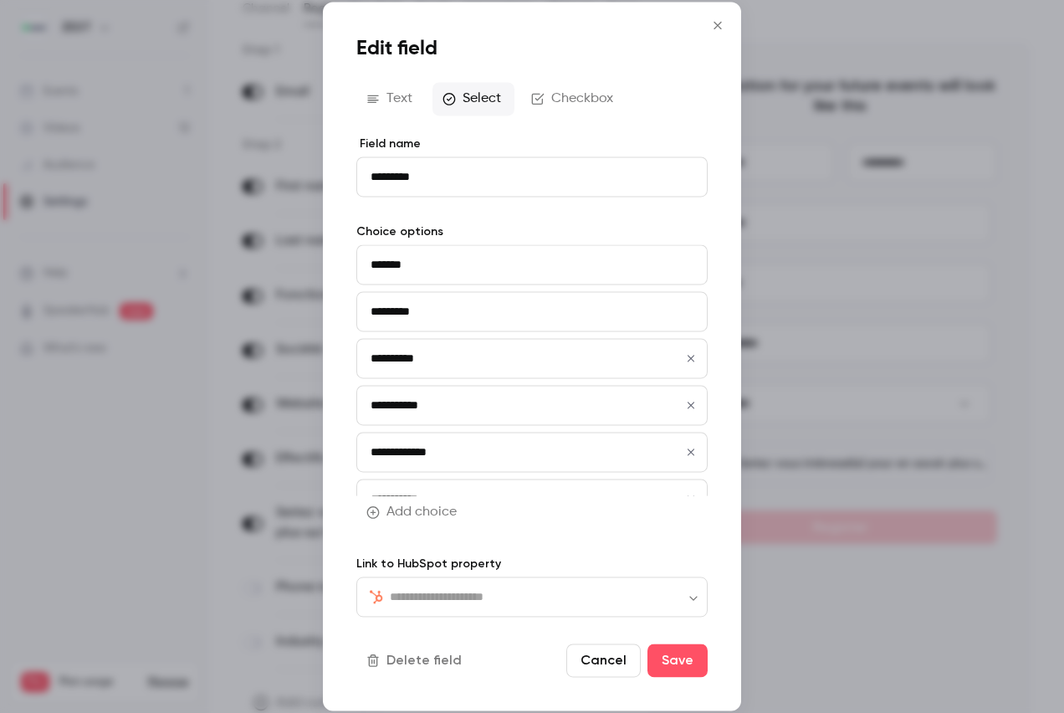
click at [557, 601] on input "text" at bounding box center [542, 596] width 304 height 20
type input "*****"
click at [601, 597] on input "*****" at bounding box center [542, 596] width 304 height 20
click at [542, 654] on li "Number of employees (range)" at bounding box center [531, 644] width 351 height 40
type input "*********"
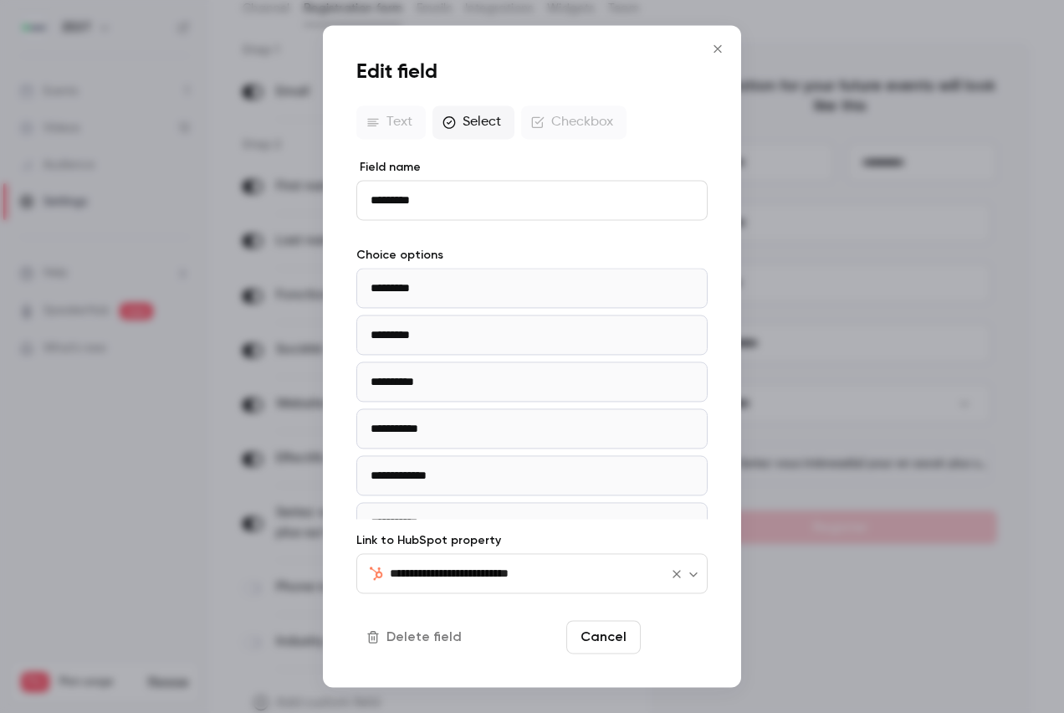
type input "**********"
click at [675, 639] on button "Save" at bounding box center [677, 637] width 60 height 33
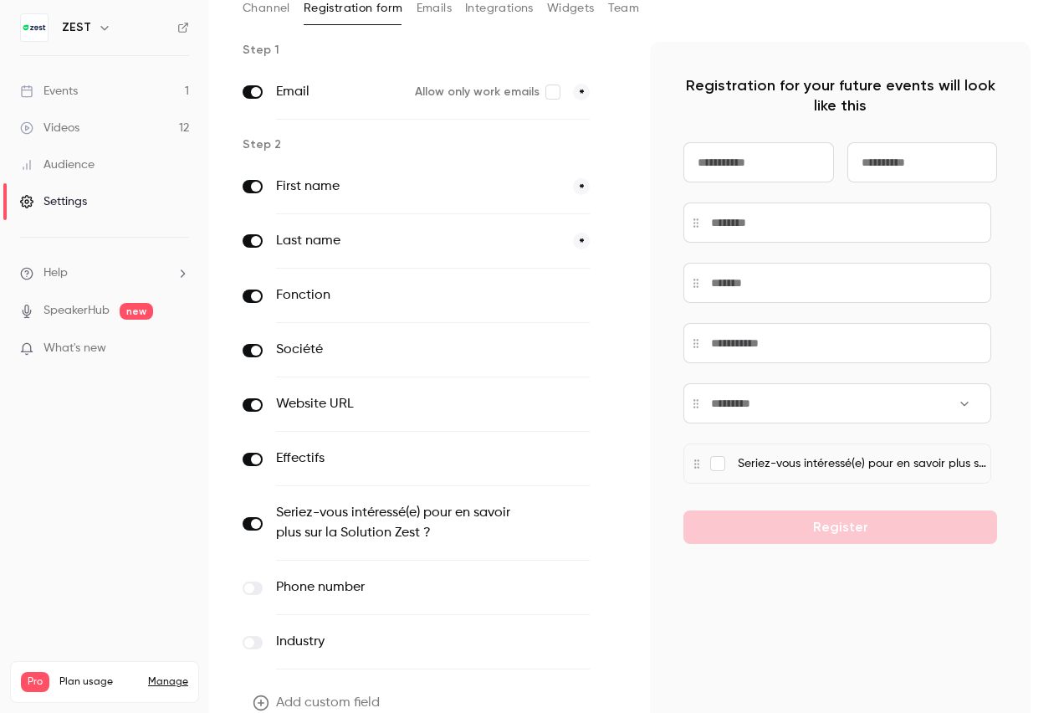
click at [608, 402] on icon "button" at bounding box center [613, 405] width 10 height 10
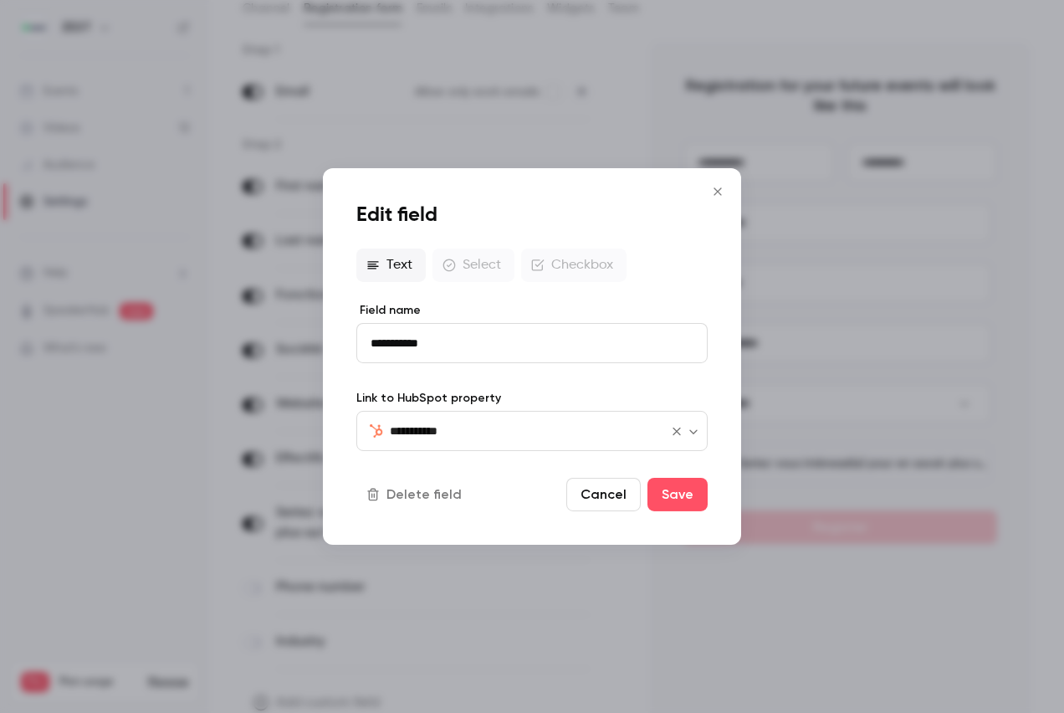
click at [575, 430] on input "**********" at bounding box center [521, 431] width 263 height 20
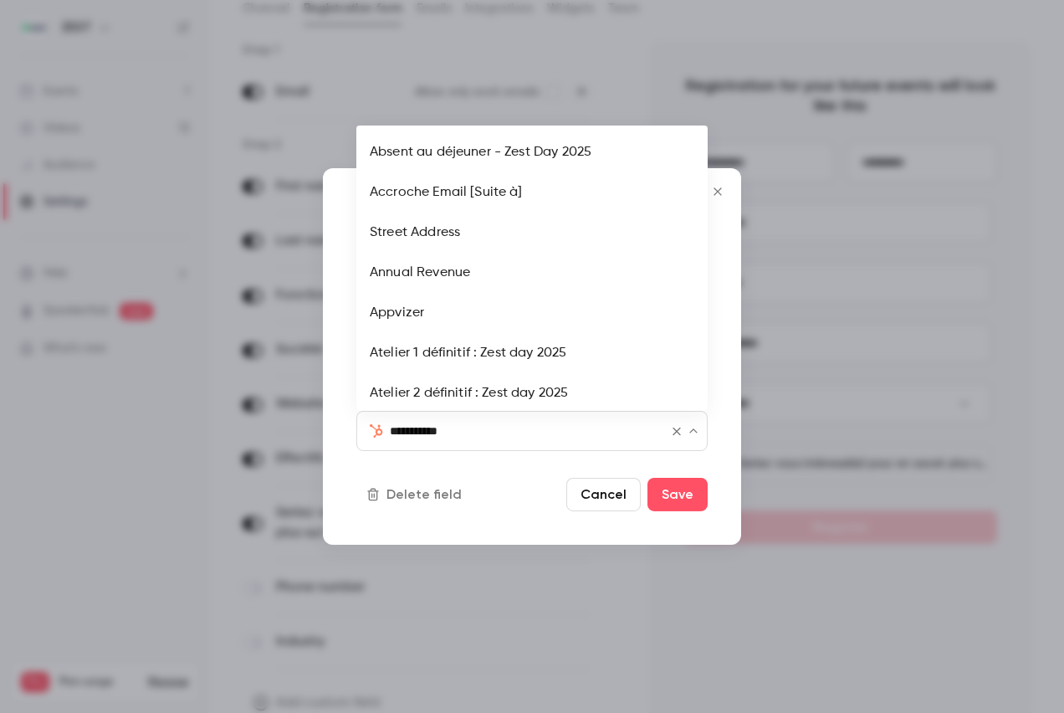
scroll to position [6566, 0]
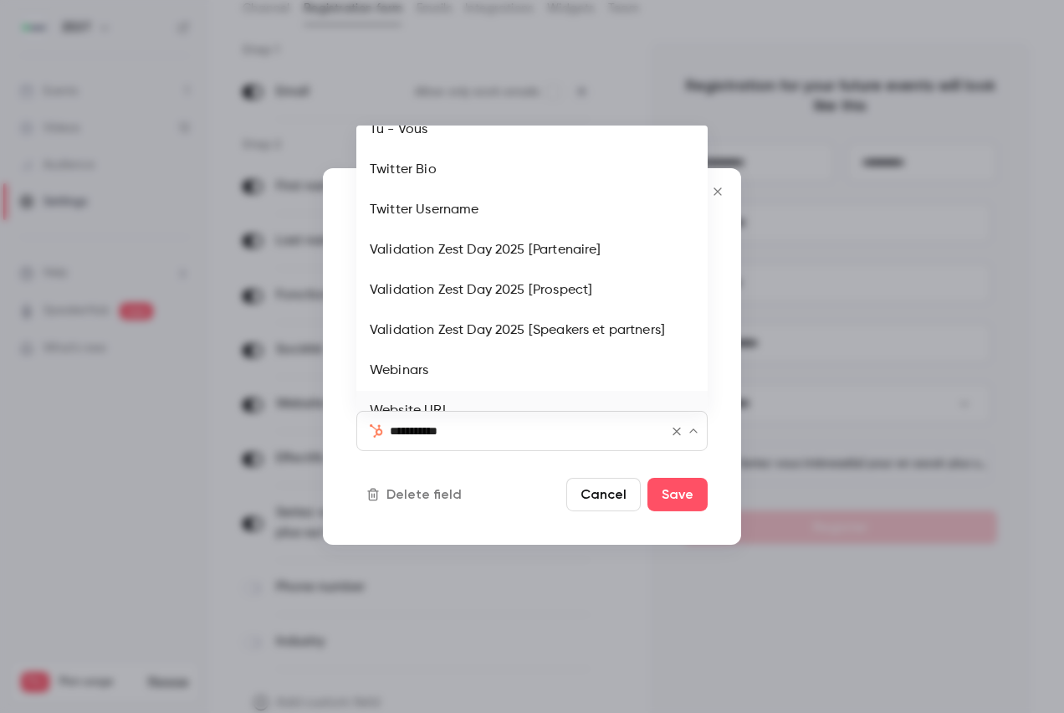
click at [509, 394] on li "Website URL" at bounding box center [531, 411] width 351 height 40
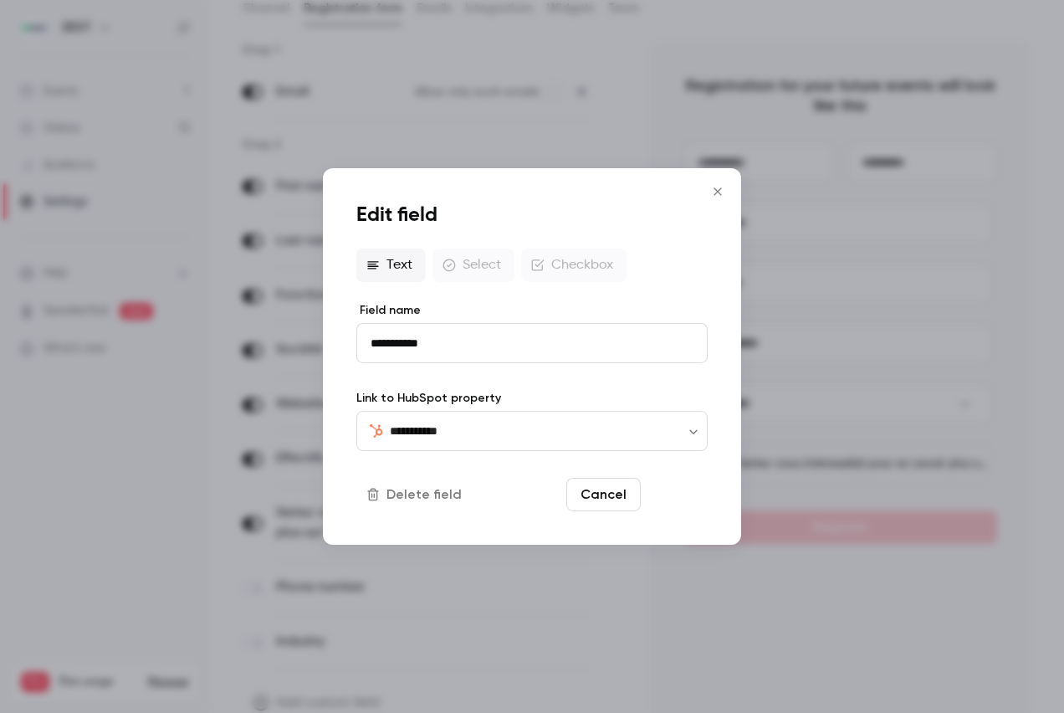
click at [687, 488] on button "Save" at bounding box center [677, 494] width 60 height 33
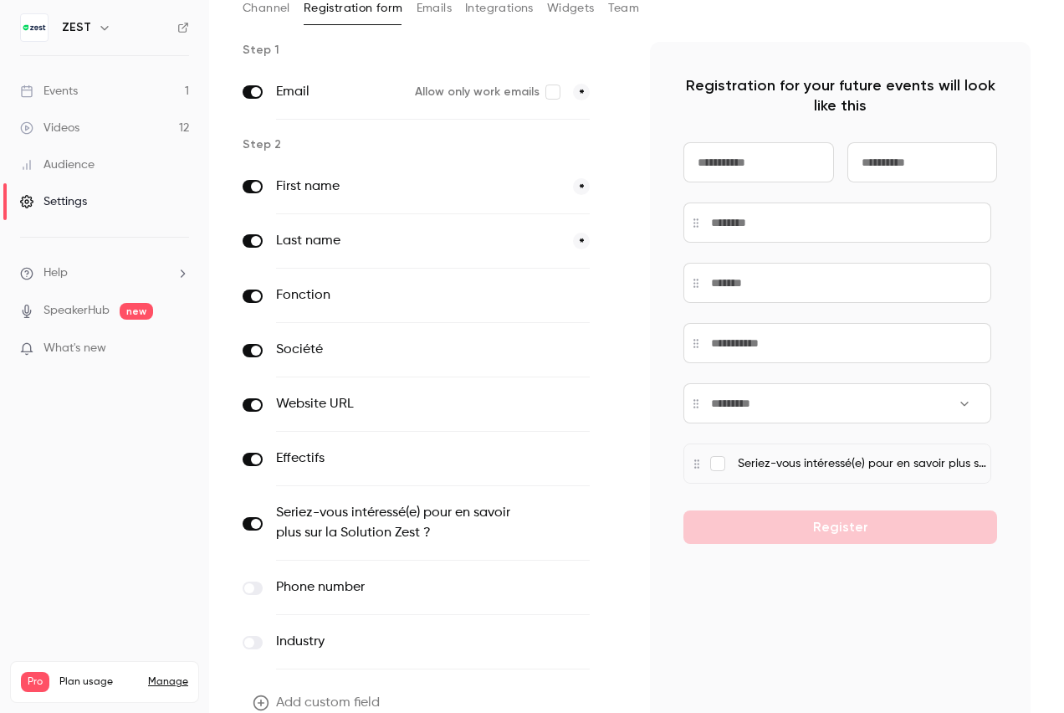
click at [608, 346] on icon "button" at bounding box center [613, 350] width 10 height 10
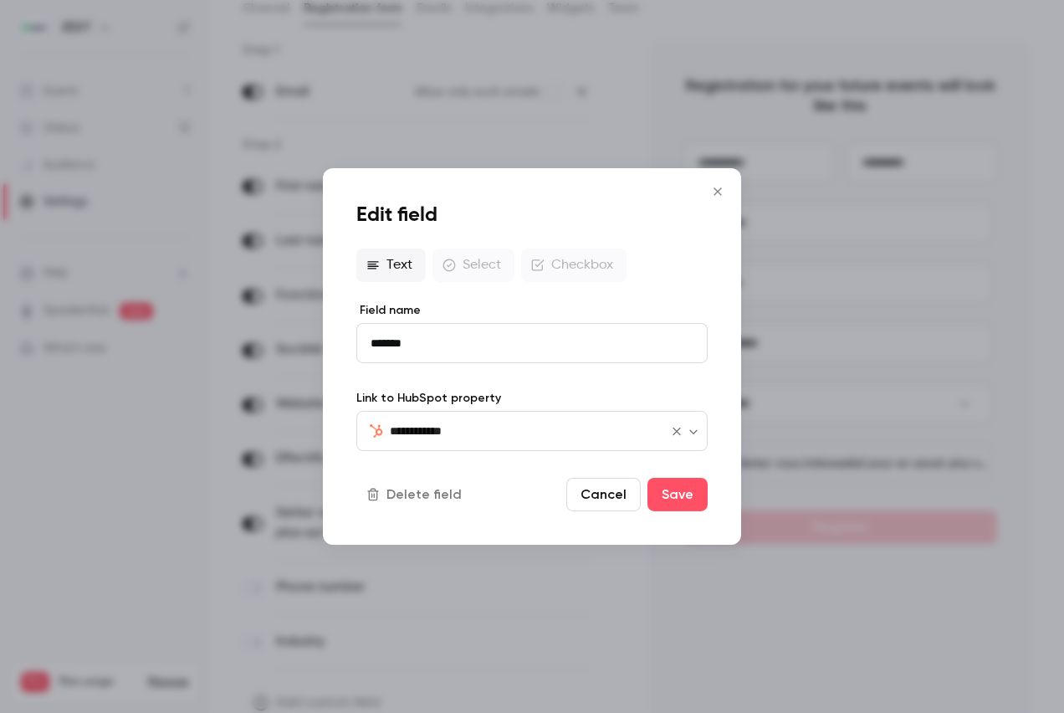
click at [577, 427] on input "**********" at bounding box center [521, 431] width 263 height 20
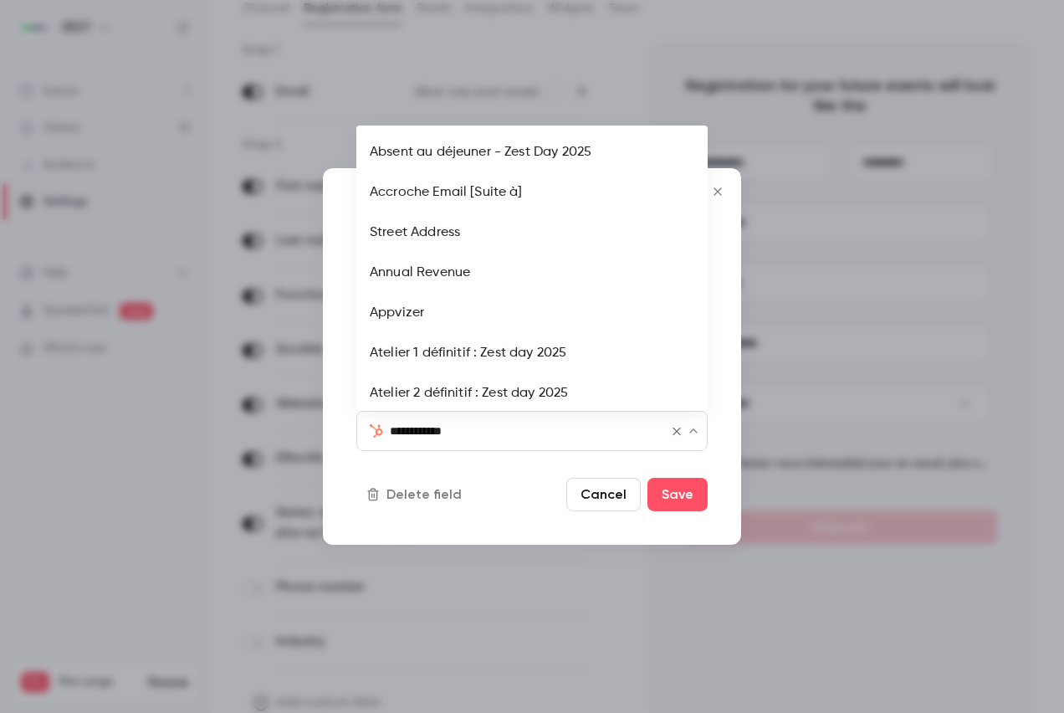
scroll to position [284, 0]
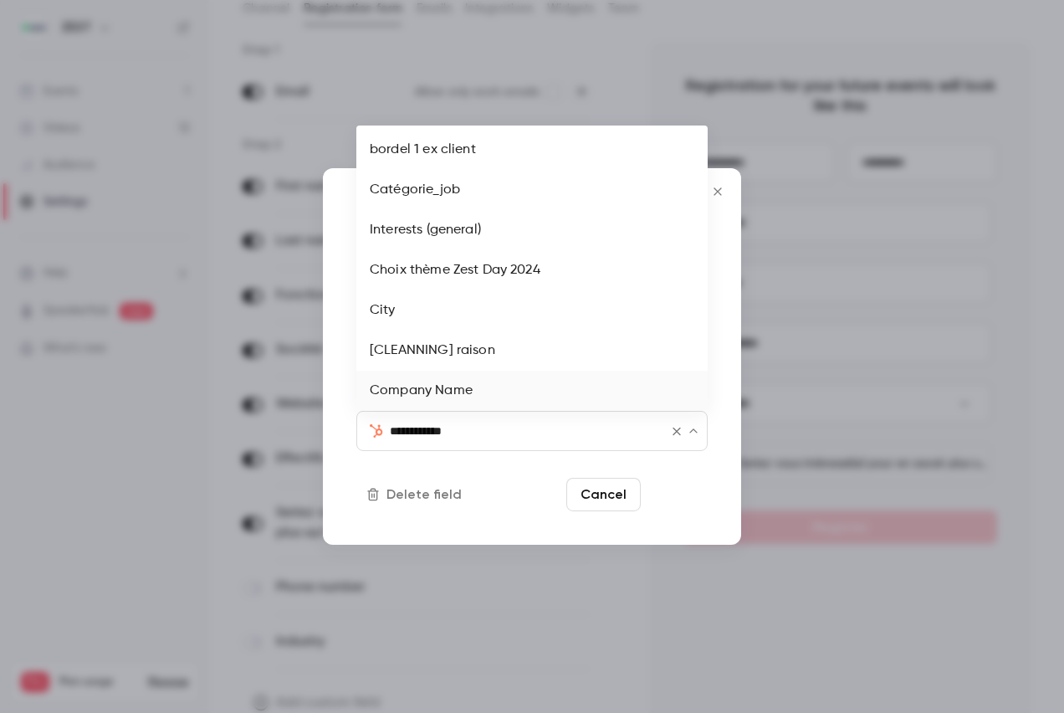
click at [668, 493] on button "Save" at bounding box center [677, 494] width 60 height 33
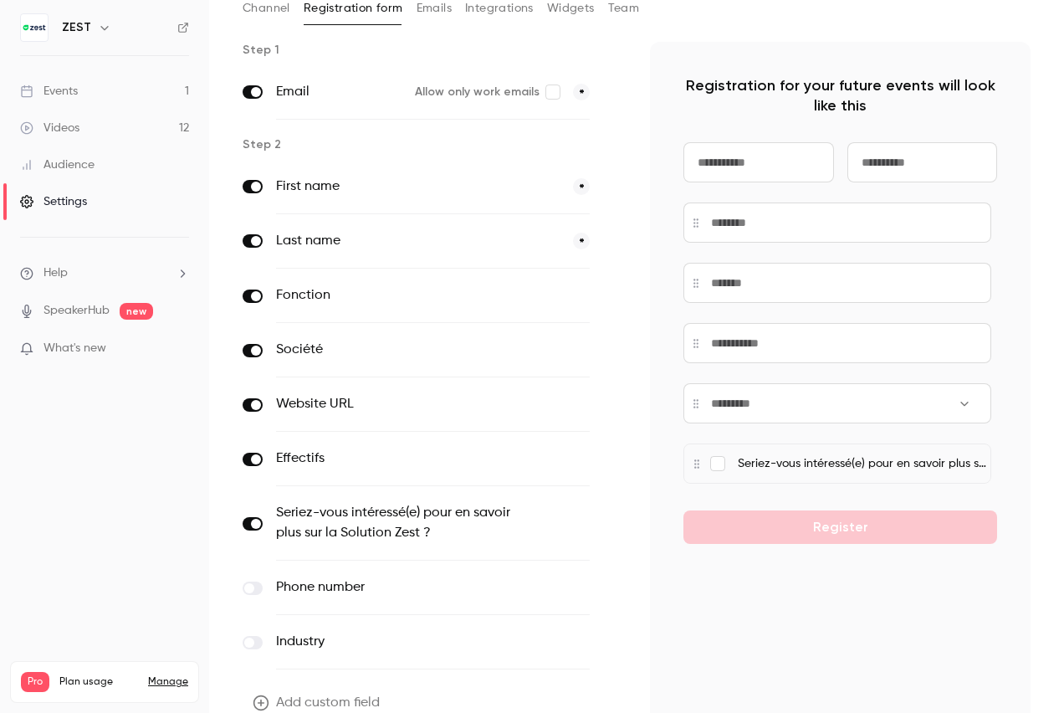
click at [608, 294] on icon "button" at bounding box center [613, 296] width 10 height 10
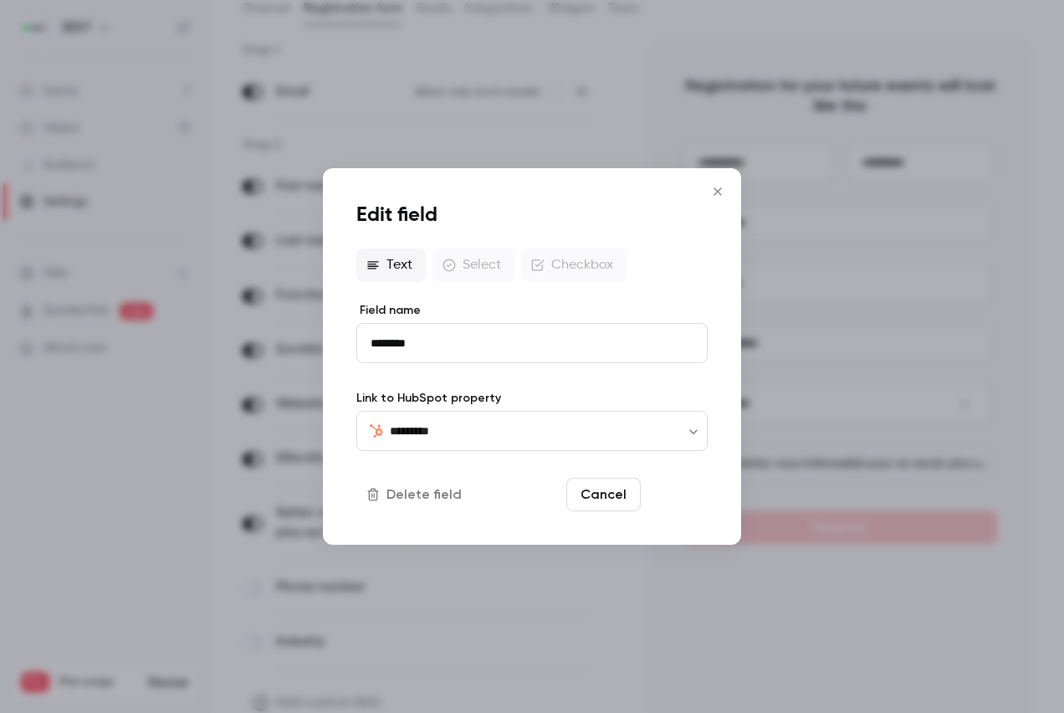
click at [693, 496] on button "Save" at bounding box center [677, 494] width 60 height 33
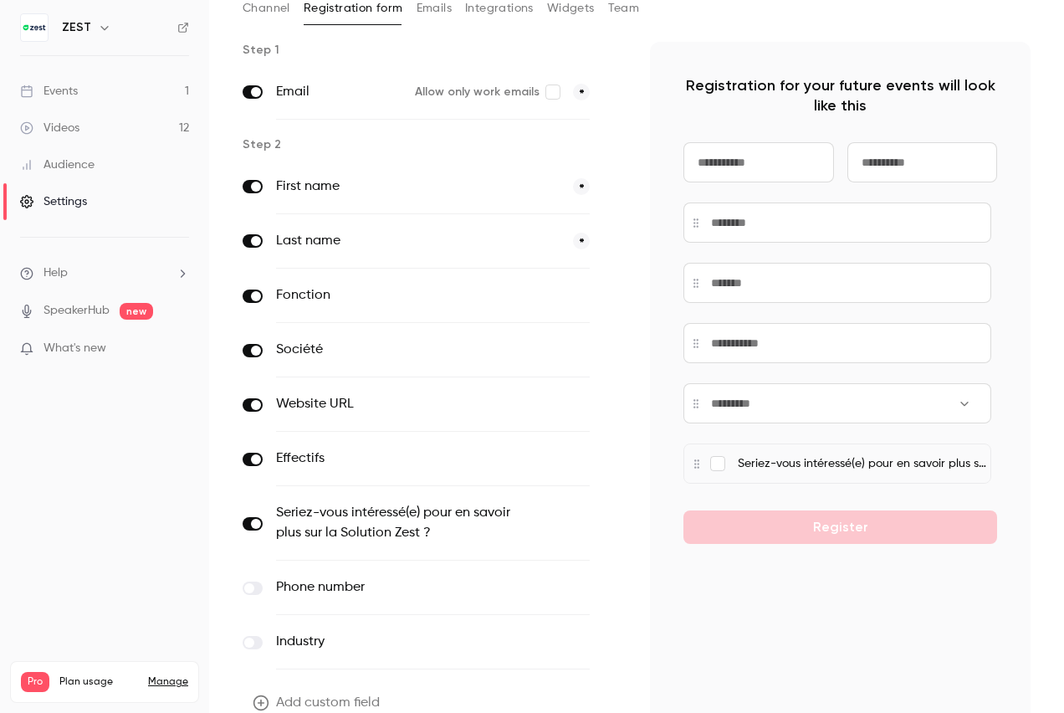
click at [603, 248] on span at bounding box center [613, 241] width 20 height 21
click at [573, 247] on span "*" at bounding box center [581, 241] width 17 height 17
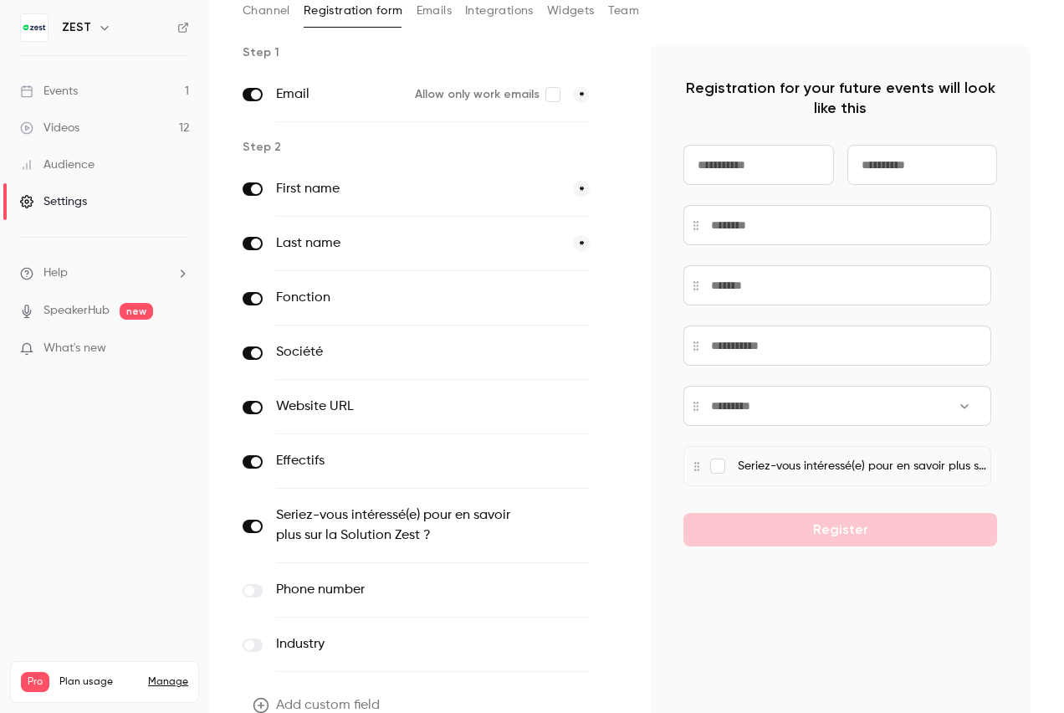
scroll to position [186, 0]
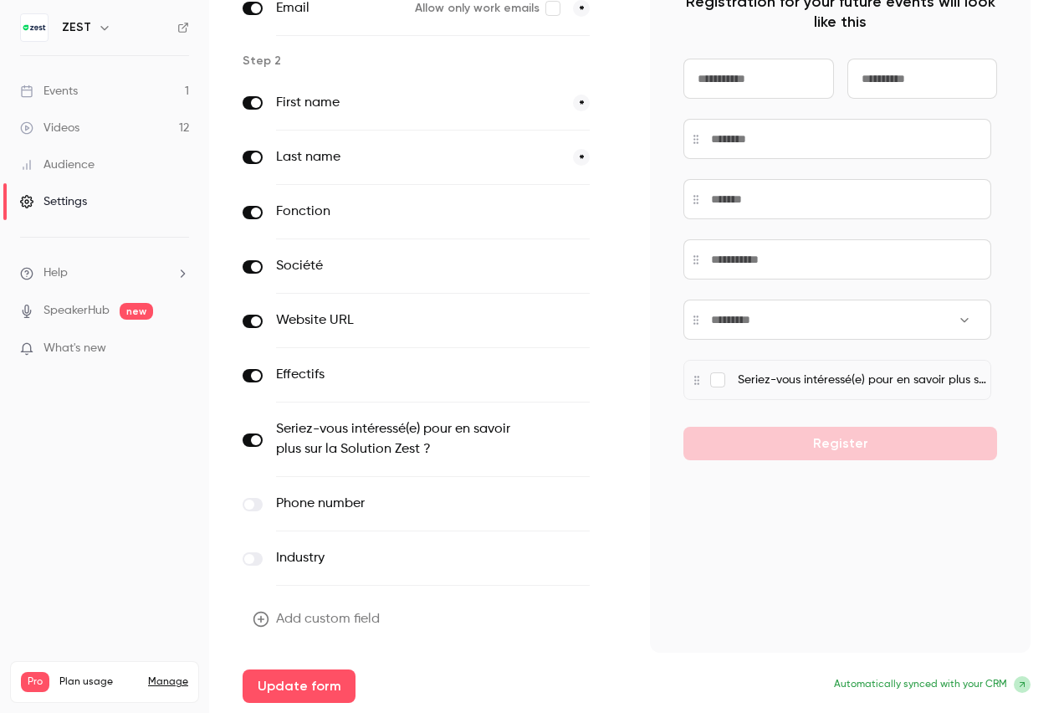
click at [671, 597] on div "Registration for your future events will look like this Seriez-vous intéressé(e…" at bounding box center [840, 305] width 381 height 694
click at [339, 688] on button "Update form" at bounding box center [299, 685] width 113 height 33
